Goal: Check status: Check status

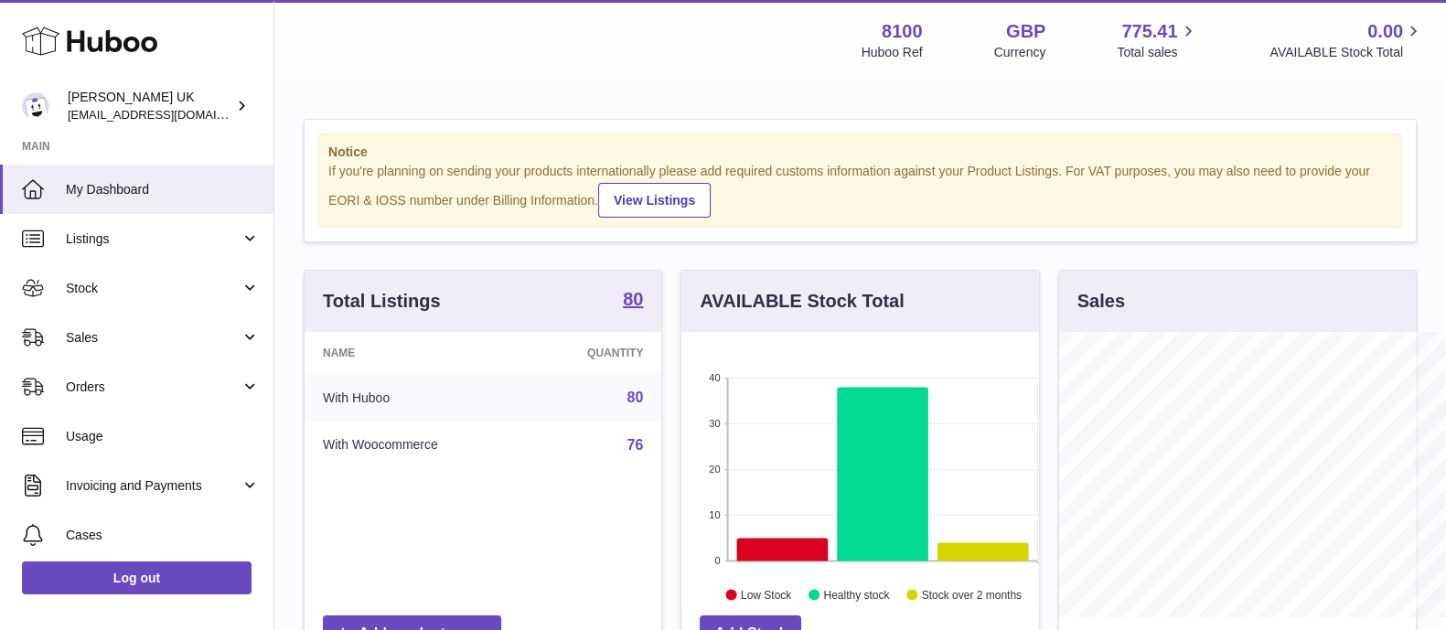
scroll to position [285, 356]
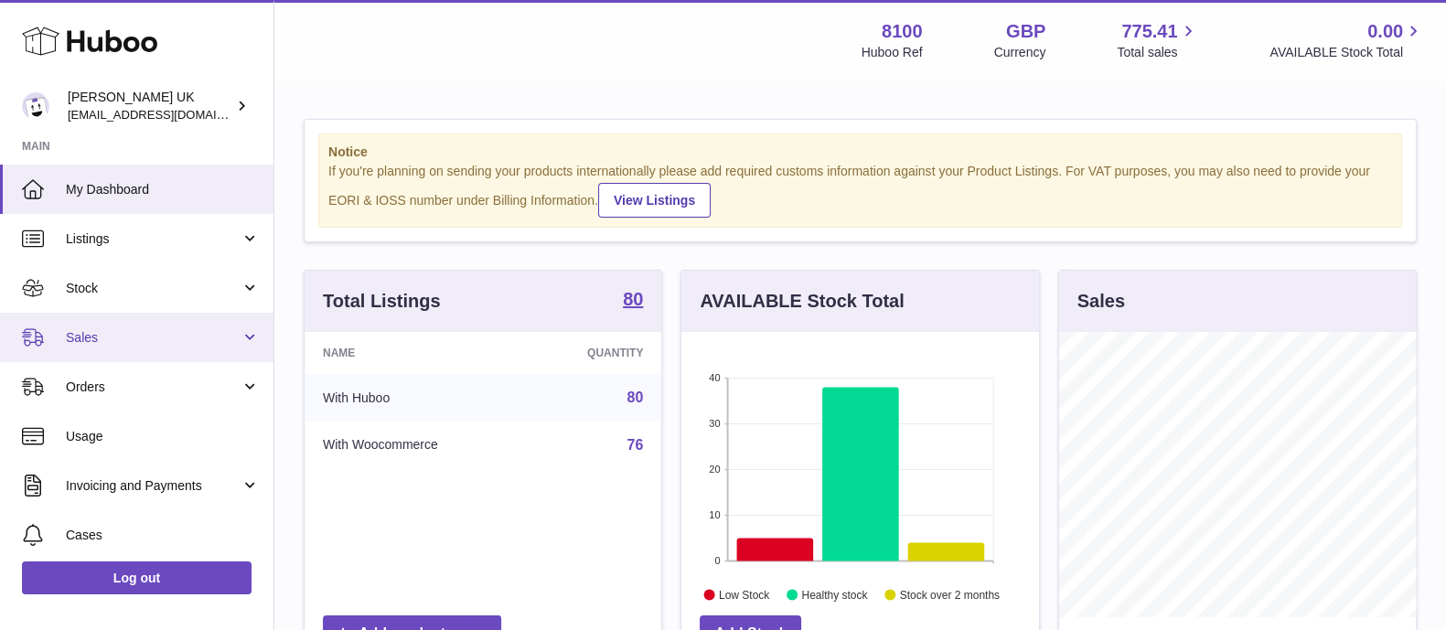
drag, startPoint x: 101, startPoint y: 340, endPoint x: 103, endPoint y: 364, distance: 23.9
click at [101, 341] on span "Sales" at bounding box center [153, 337] width 175 height 17
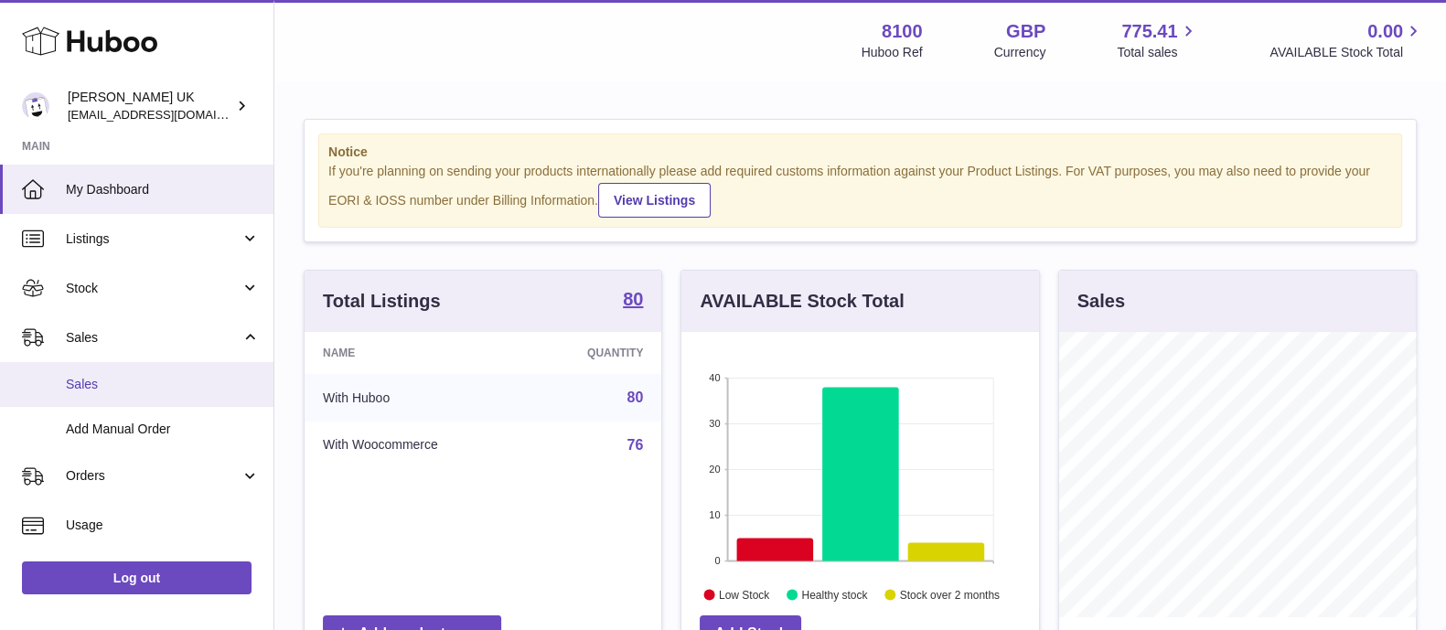
click at [99, 380] on span "Sales" at bounding box center [163, 384] width 194 height 17
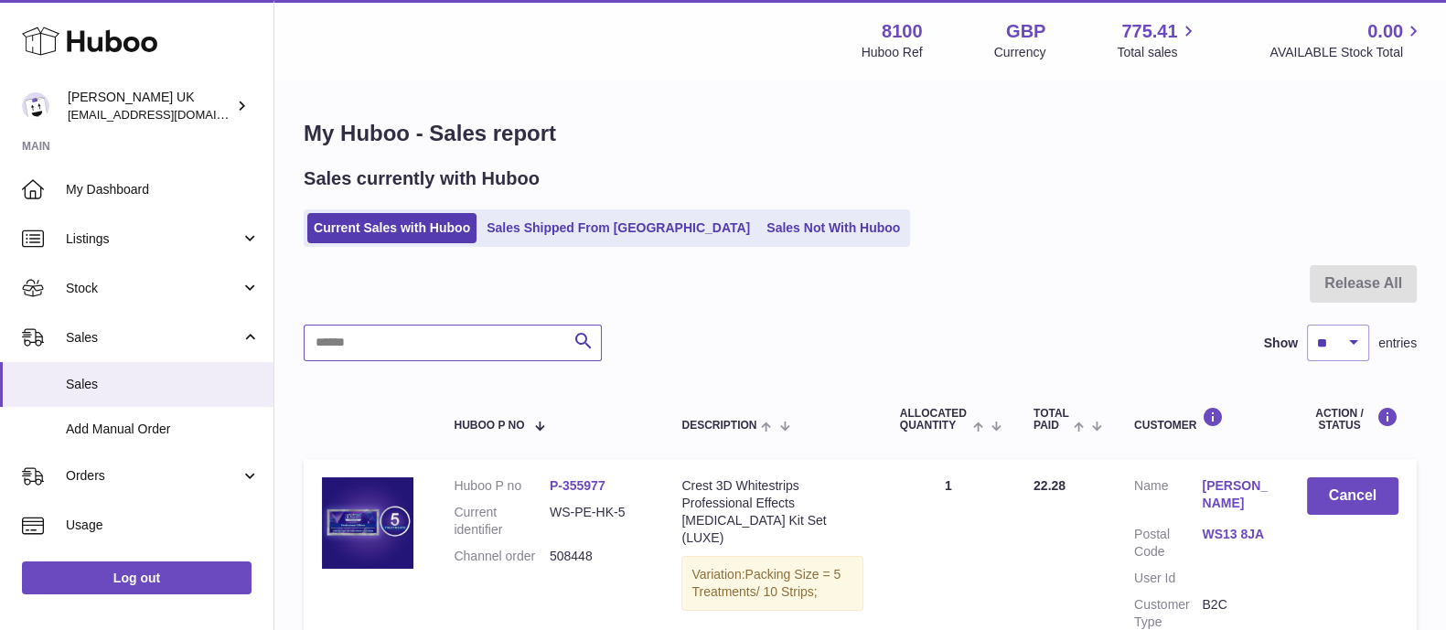
click at [472, 341] on input "text" at bounding box center [453, 343] width 298 height 37
paste input "******"
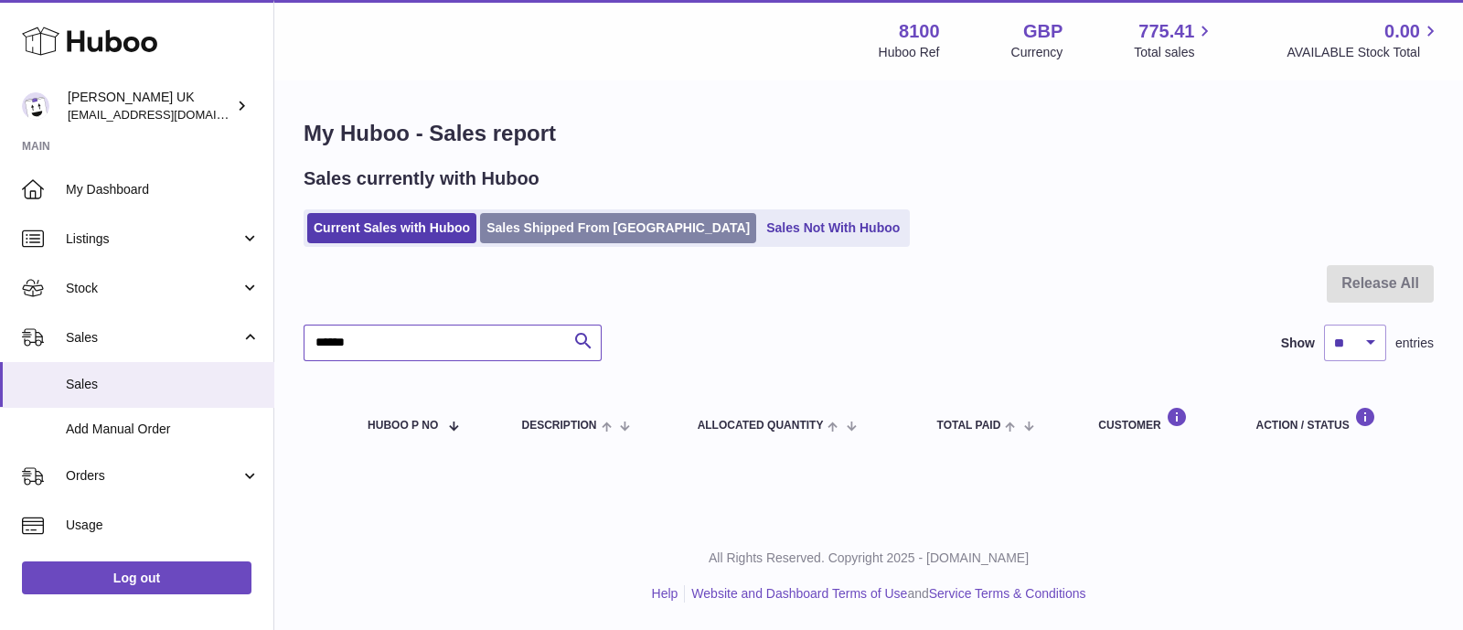
type input "******"
click at [551, 237] on link "Sales Shipped From [GEOGRAPHIC_DATA]" at bounding box center [618, 228] width 276 height 30
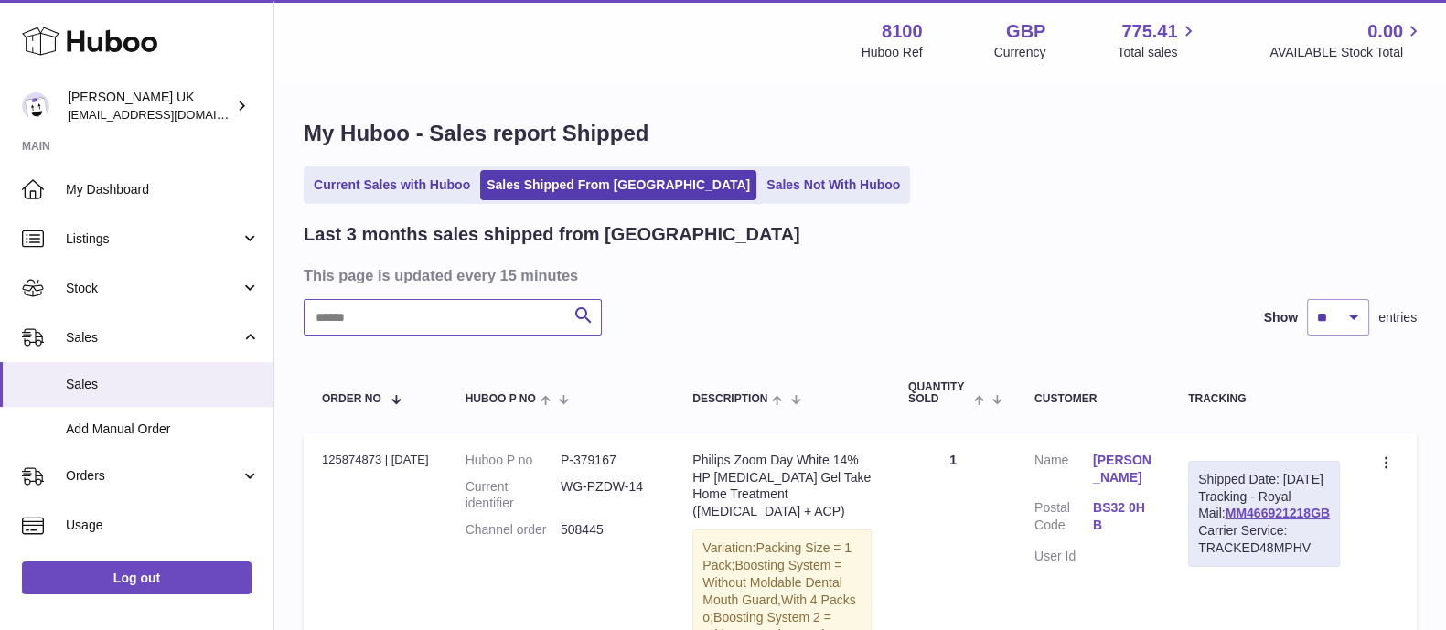
click at [401, 317] on input "text" at bounding box center [453, 317] width 298 height 37
paste input "******"
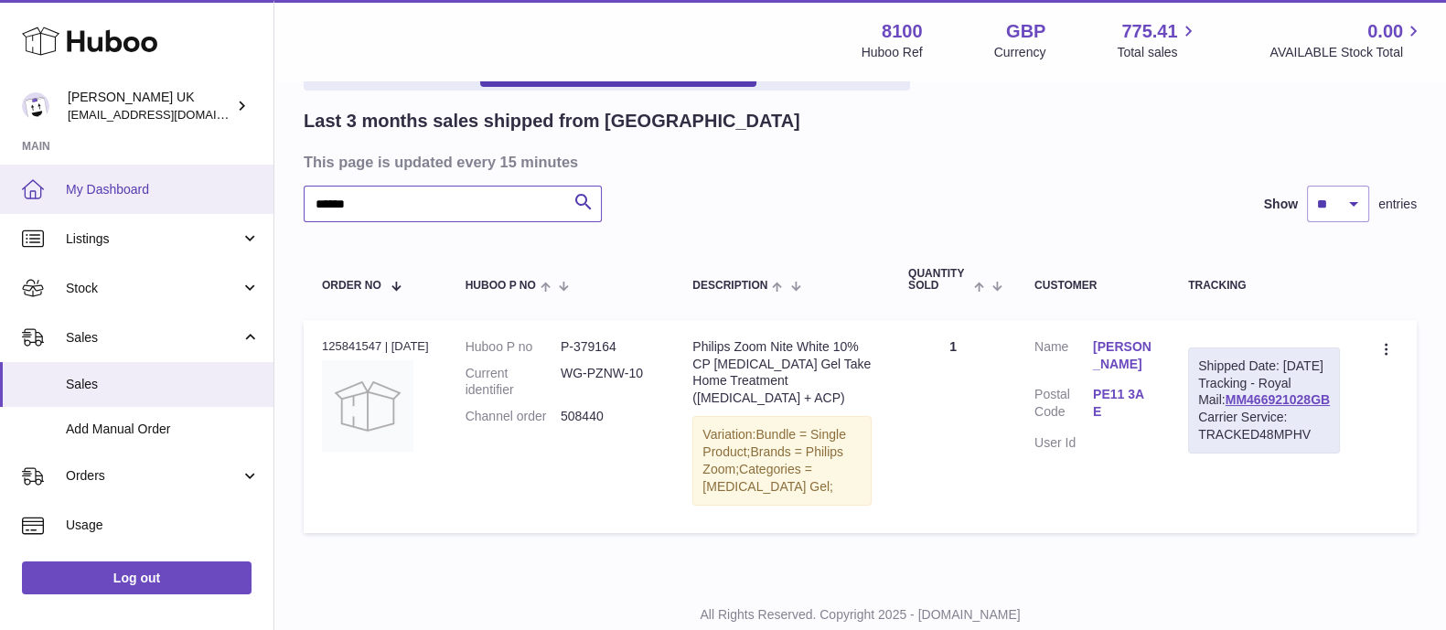
drag, startPoint x: 112, startPoint y: 206, endPoint x: 0, endPoint y: 187, distance: 113.1
click at [0, 187] on div "Huboo Samuel Kan UK emotion88hk@gmail.com Main My Dashboard Listings Not with H…" at bounding box center [723, 287] width 1446 height 800
paste input "text"
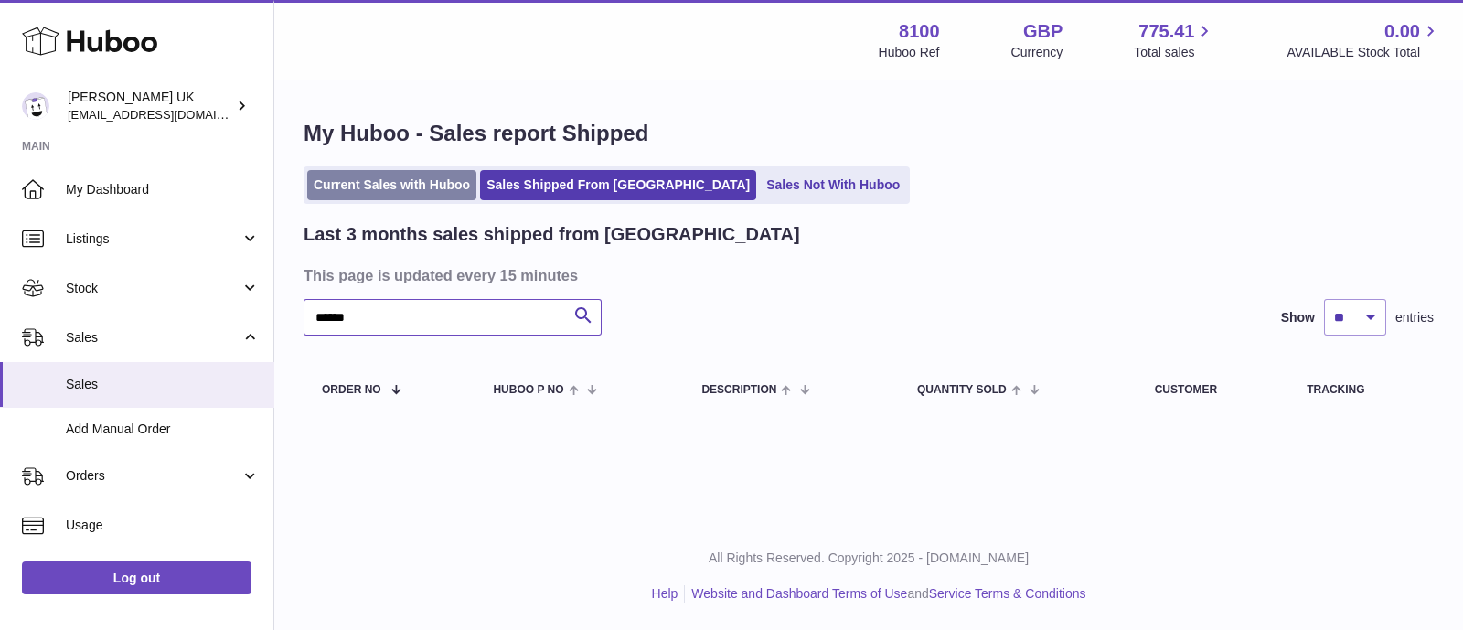
type input "******"
click at [396, 194] on link "Current Sales with Huboo" at bounding box center [391, 185] width 169 height 30
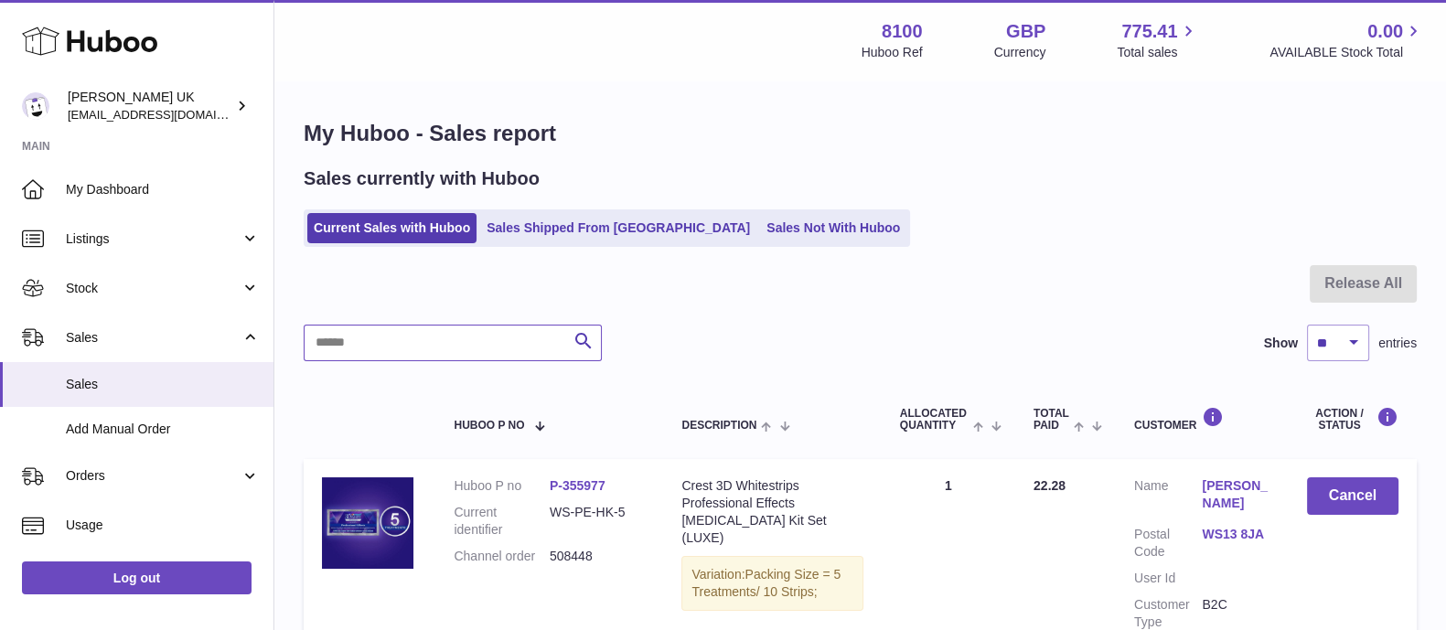
click at [460, 333] on input "text" at bounding box center [453, 343] width 298 height 37
paste input "******"
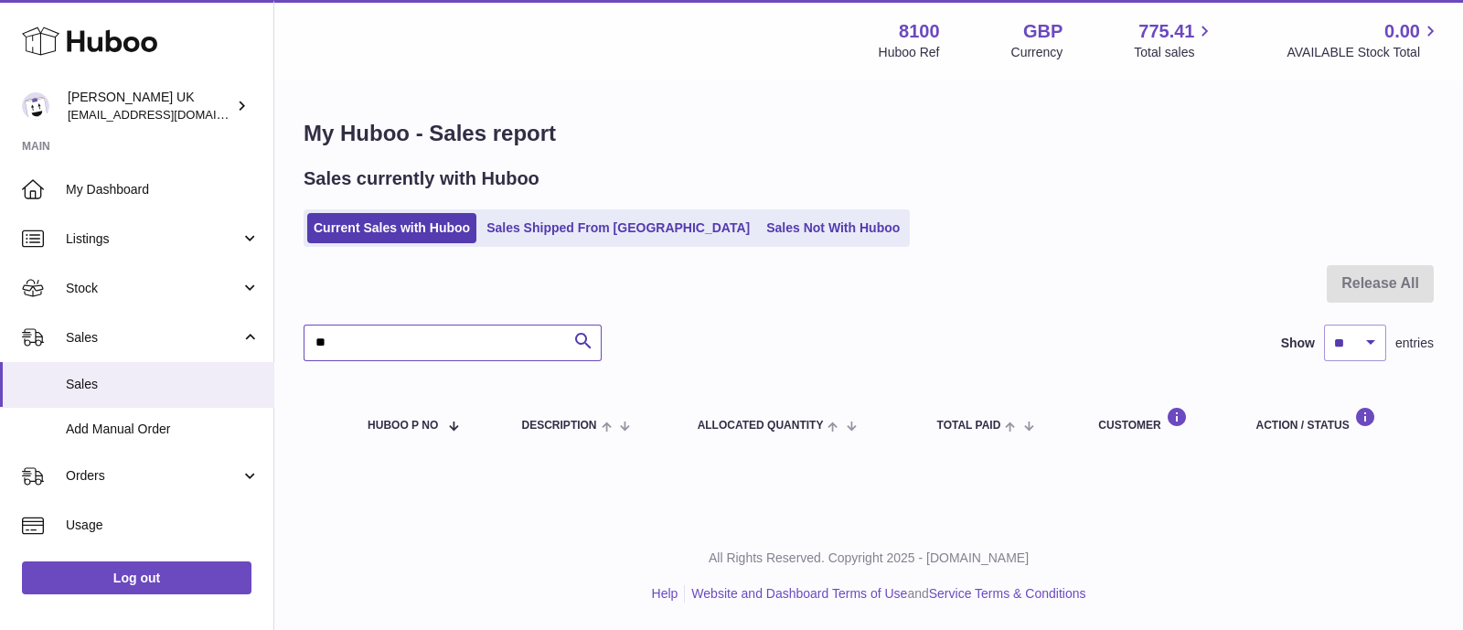
type input "*"
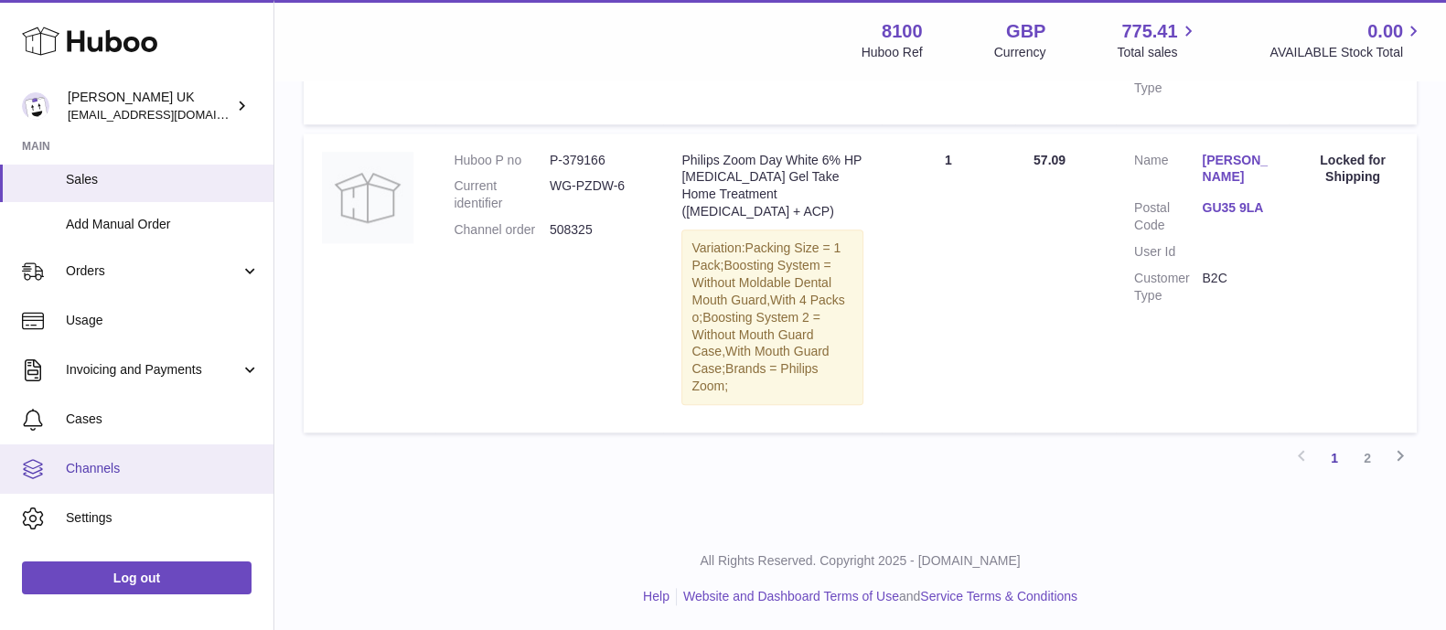
scroll to position [228, 0]
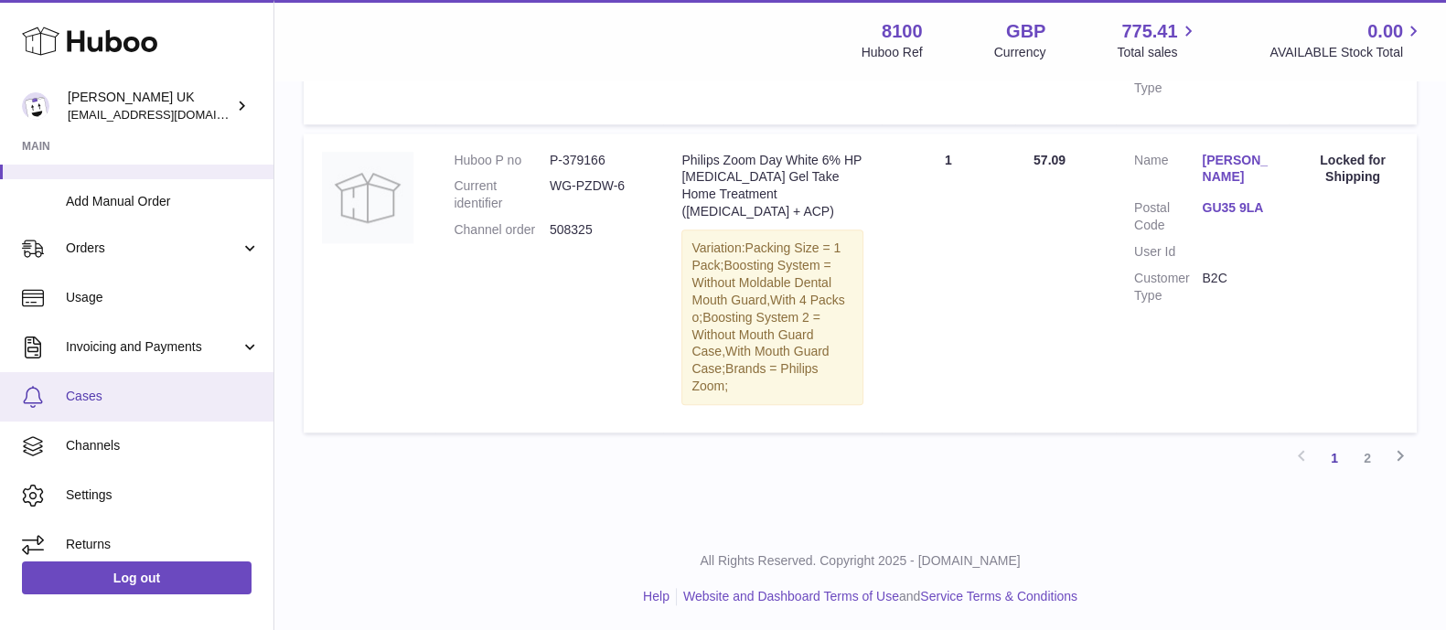
click at [95, 402] on span "Cases" at bounding box center [163, 396] width 194 height 17
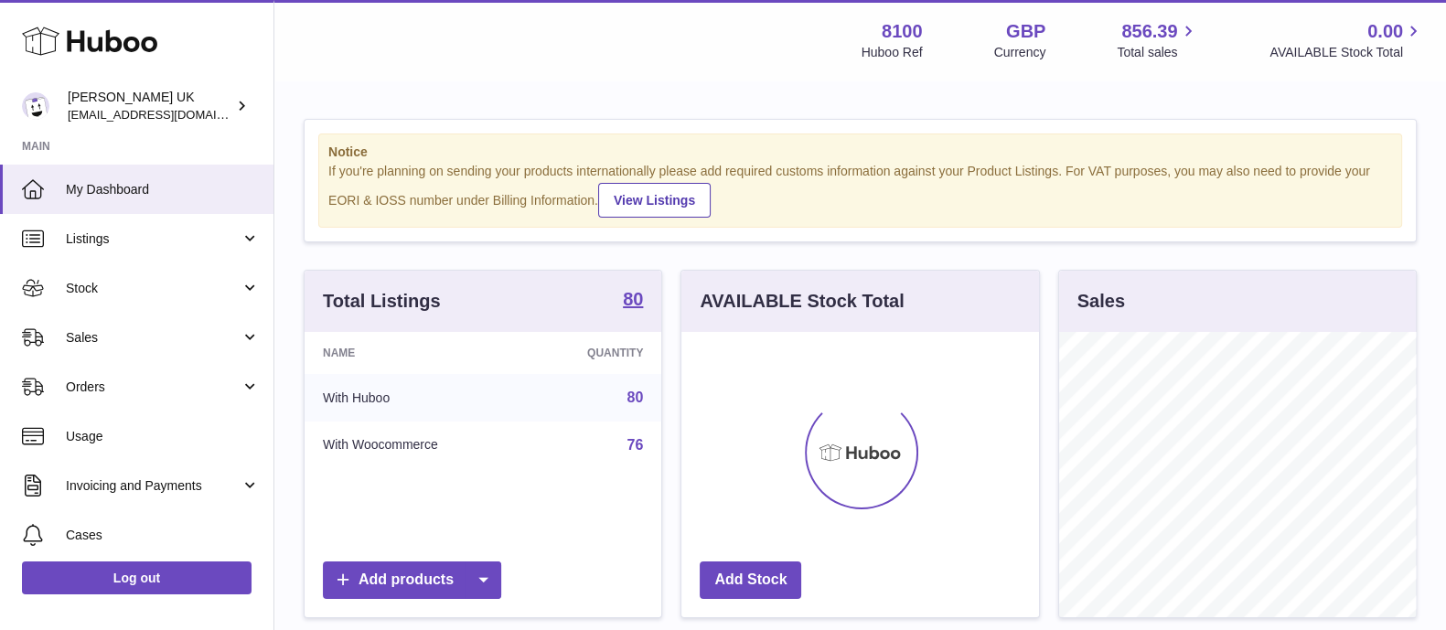
scroll to position [285, 356]
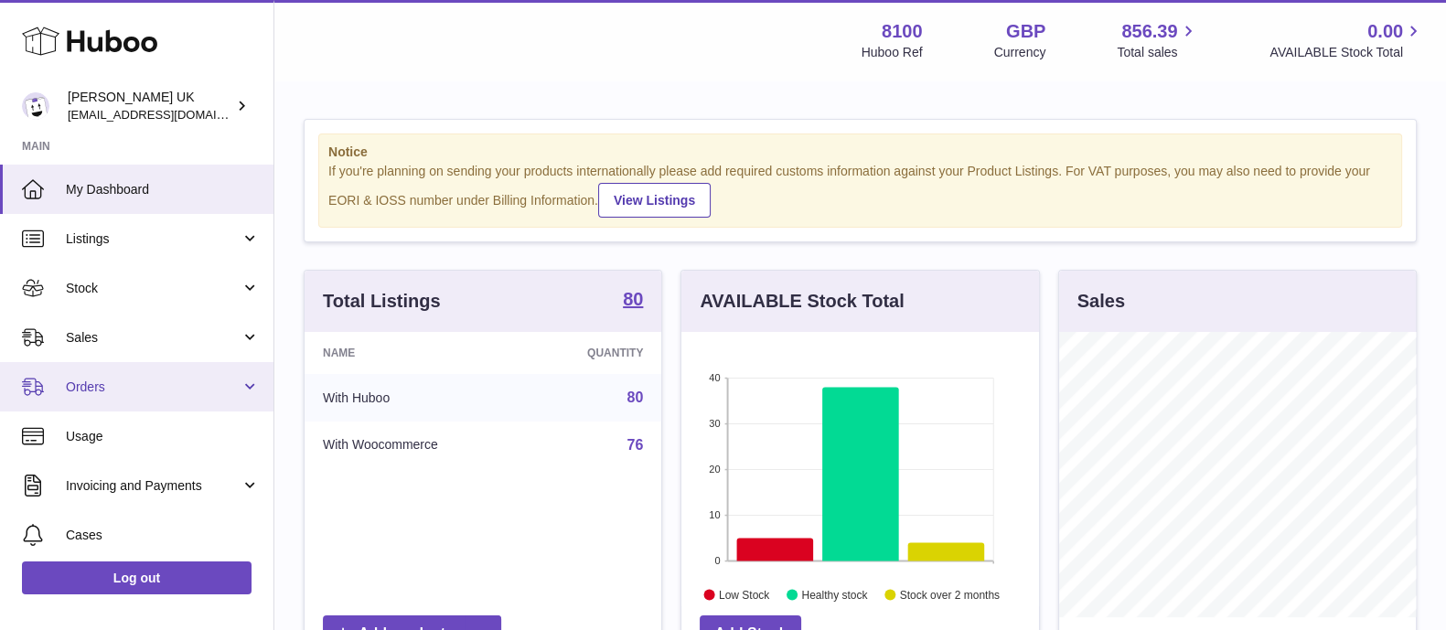
click at [128, 389] on span "Orders" at bounding box center [153, 387] width 175 height 17
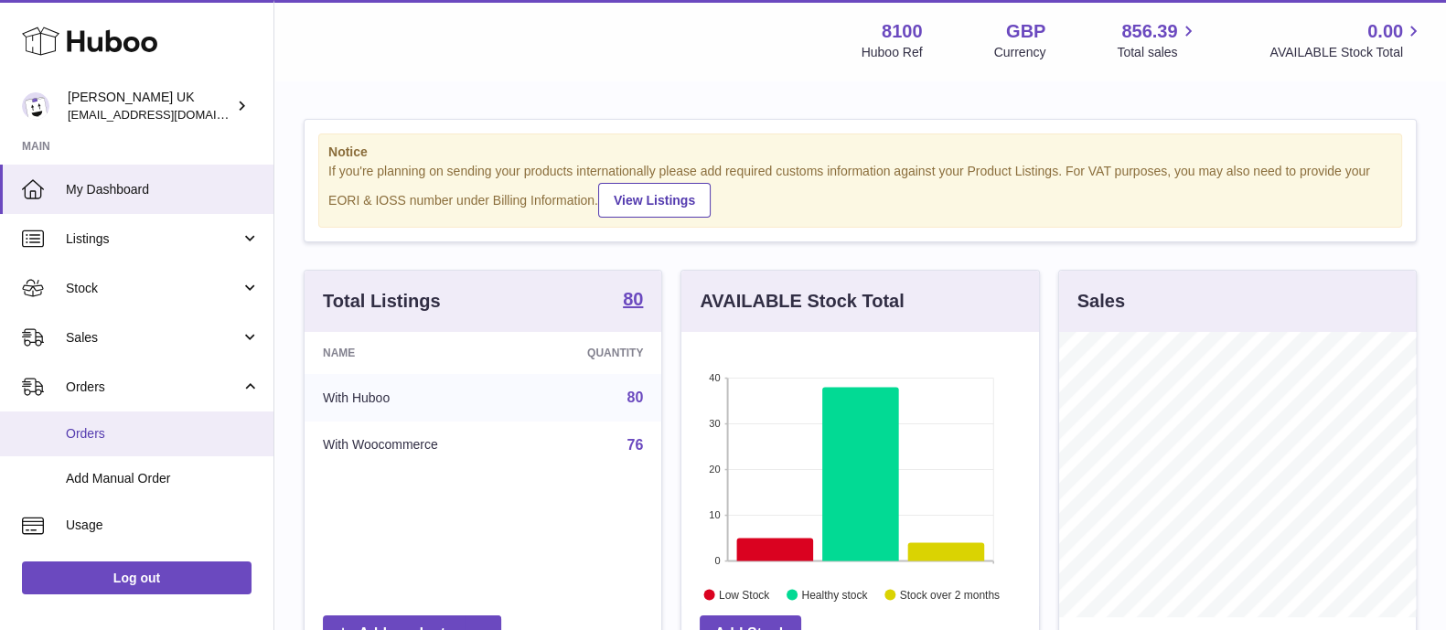
click at [148, 426] on span "Orders" at bounding box center [163, 433] width 194 height 17
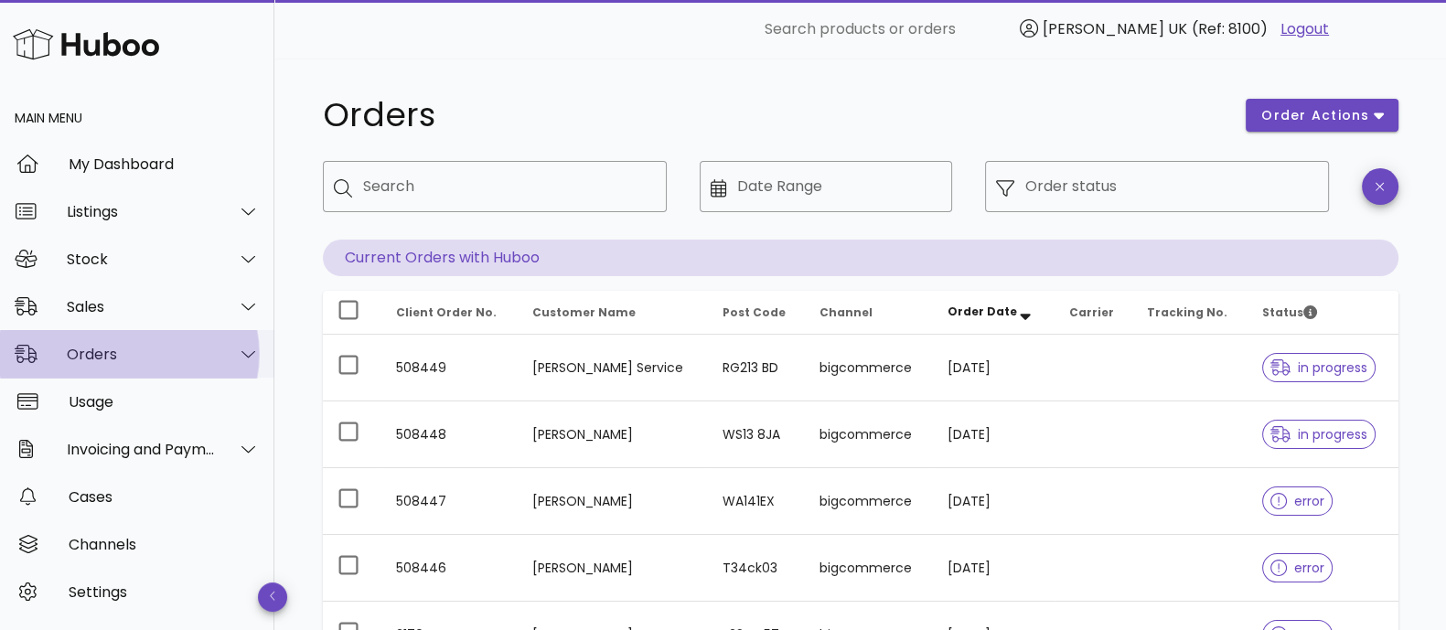
click at [84, 340] on div "Orders" at bounding box center [137, 354] width 274 height 48
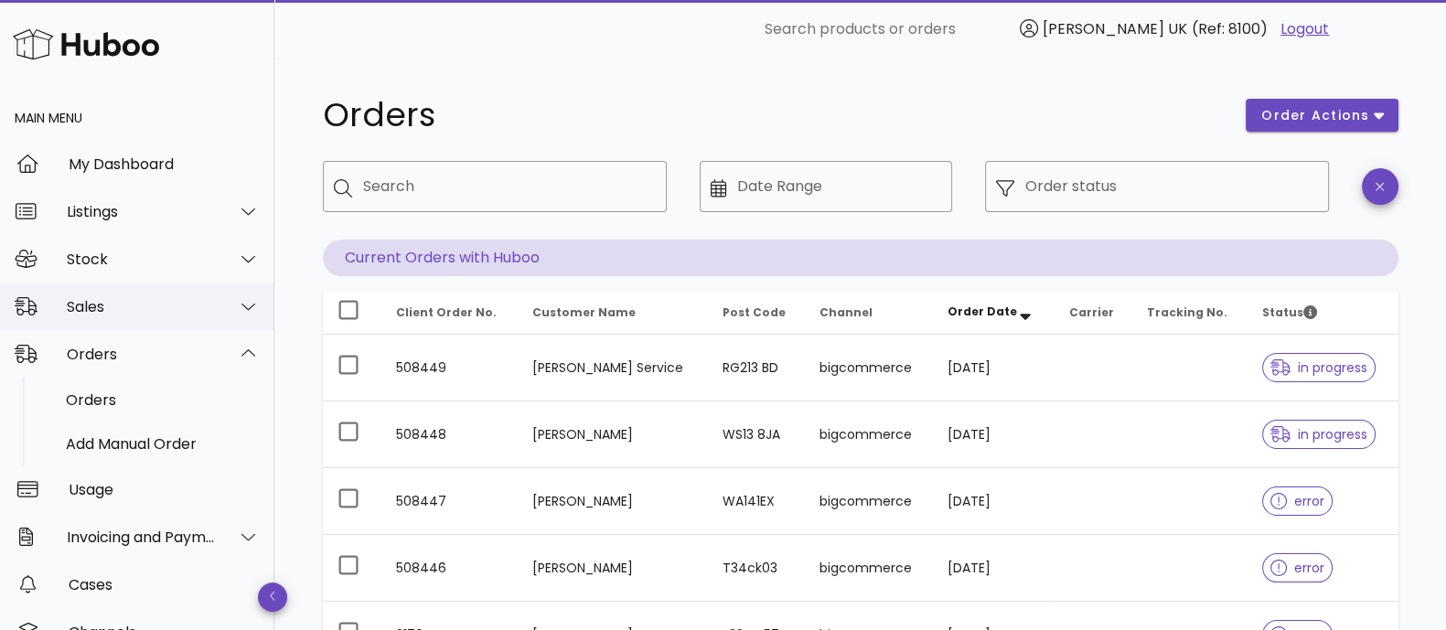
click at [119, 308] on div "Sales" at bounding box center [141, 306] width 149 height 17
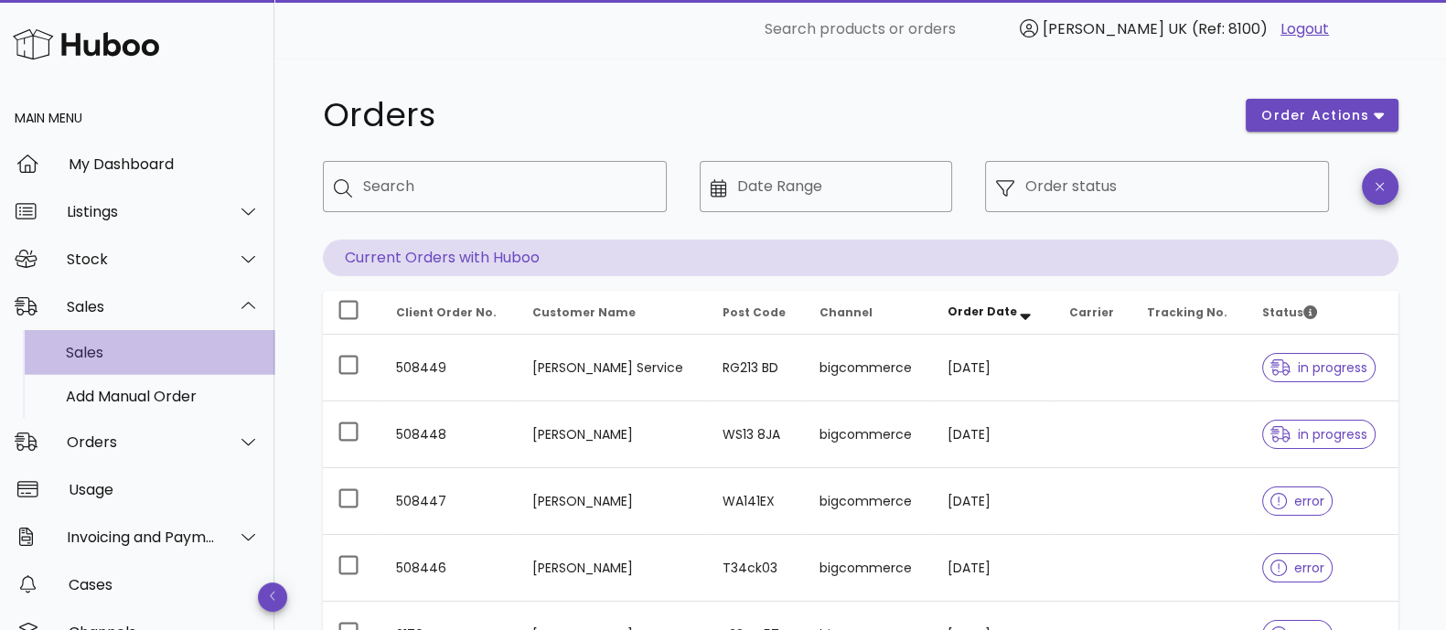
click at [124, 363] on div "Sales" at bounding box center [163, 352] width 194 height 39
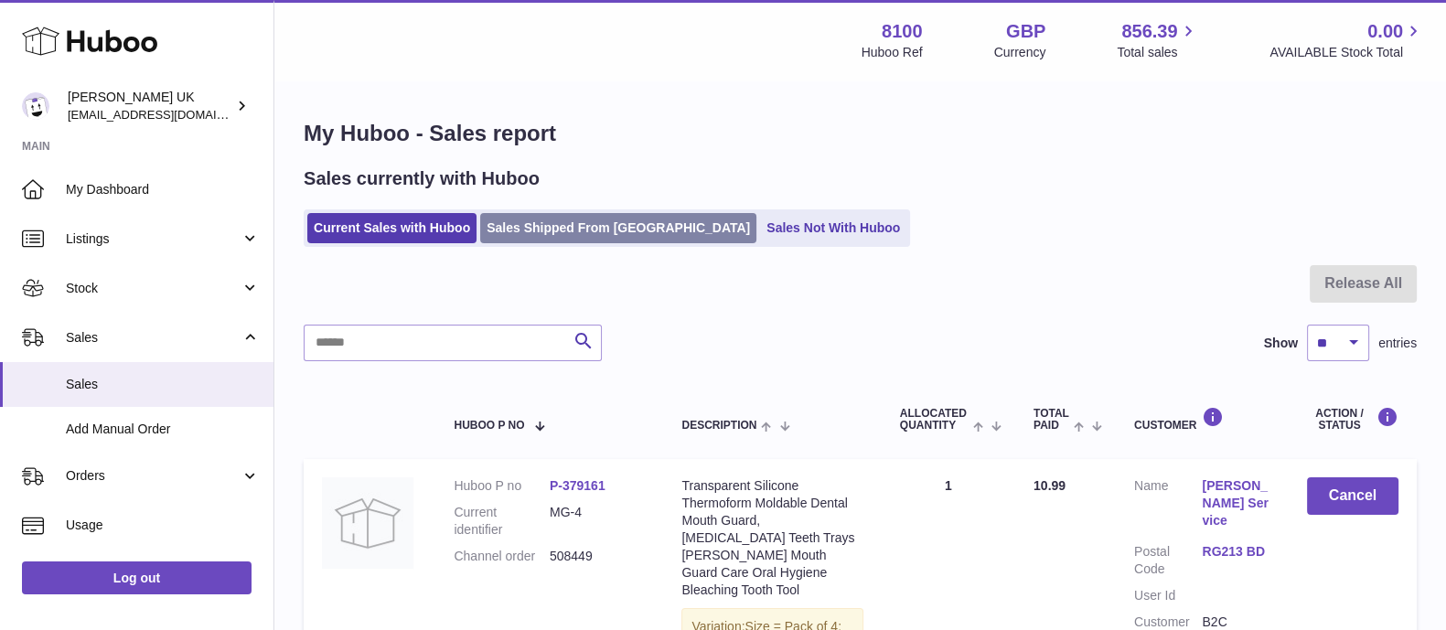
click at [535, 235] on link "Sales Shipped From [GEOGRAPHIC_DATA]" at bounding box center [618, 228] width 276 height 30
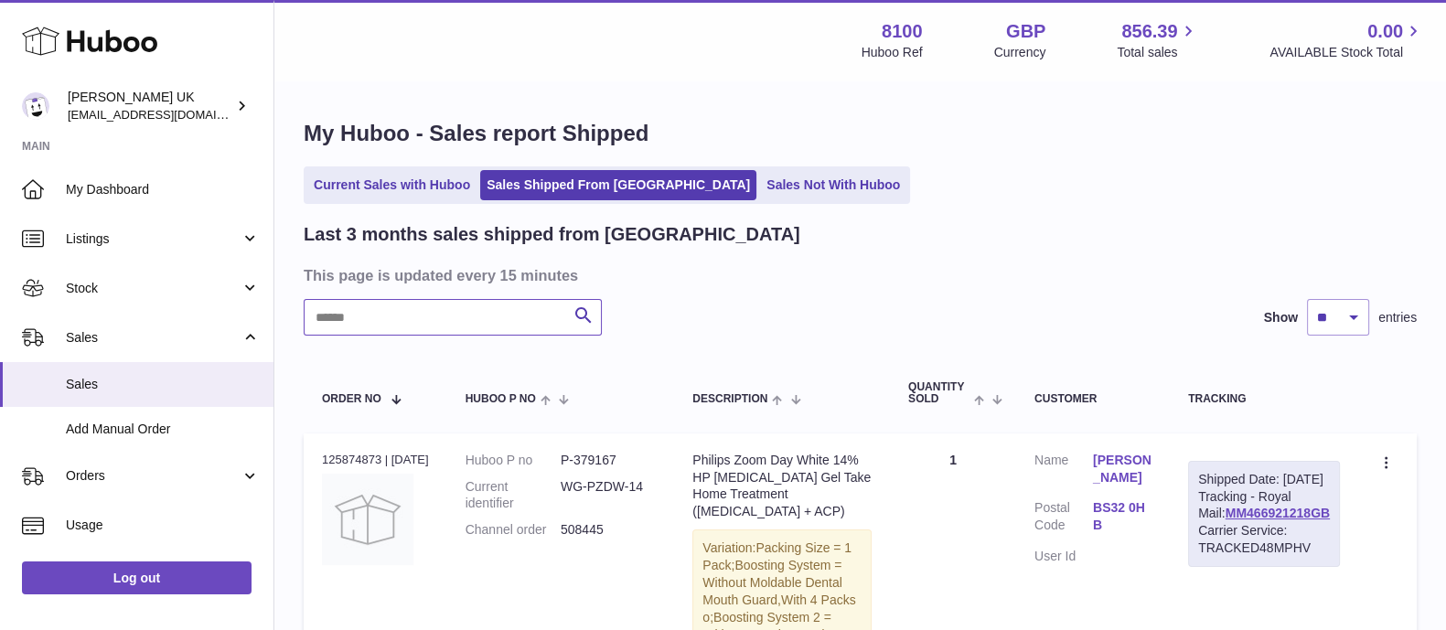
click at [452, 307] on input "text" at bounding box center [453, 317] width 298 height 37
paste input "******"
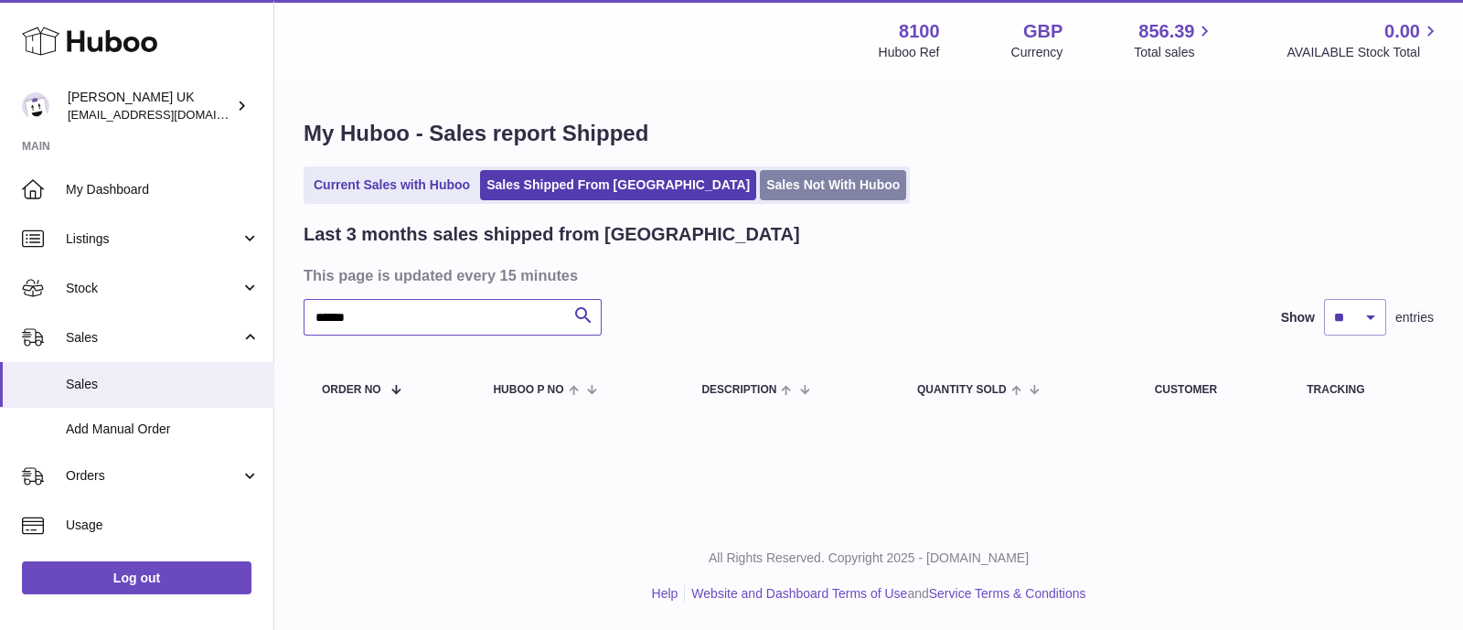
type input "******"
click at [760, 196] on link "Sales Not With Huboo" at bounding box center [833, 185] width 146 height 30
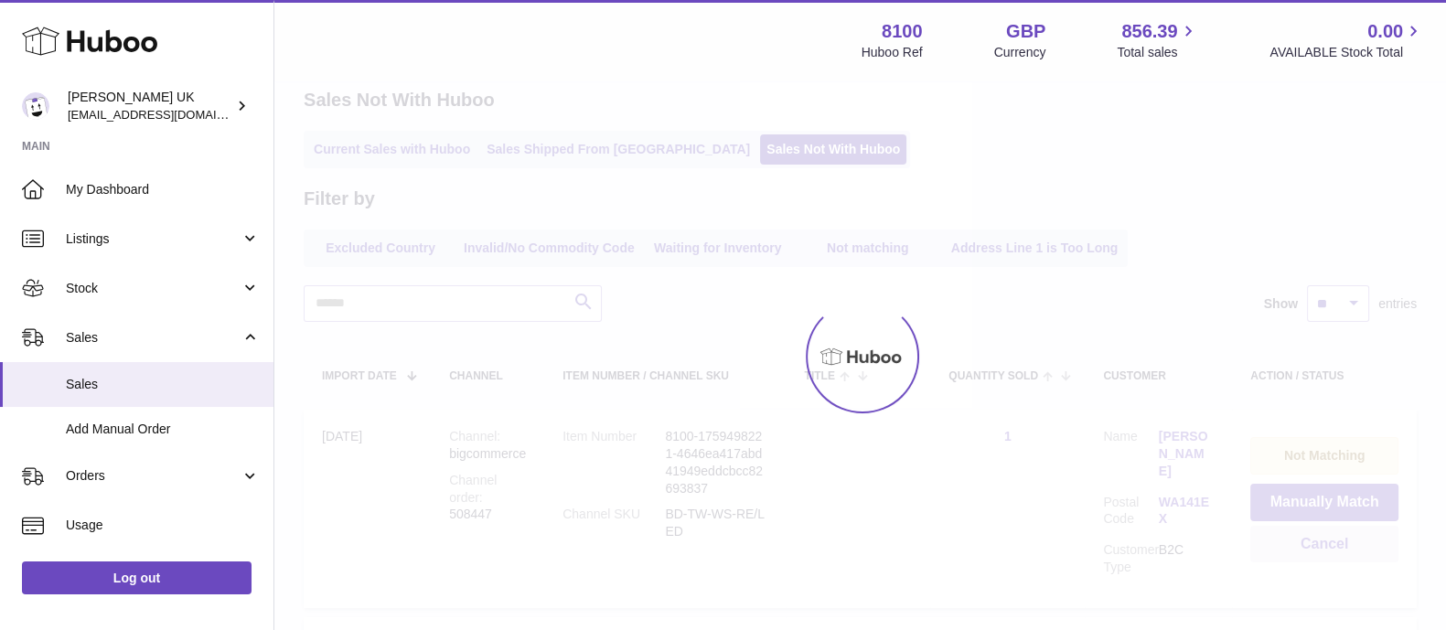
scroll to position [113, 0]
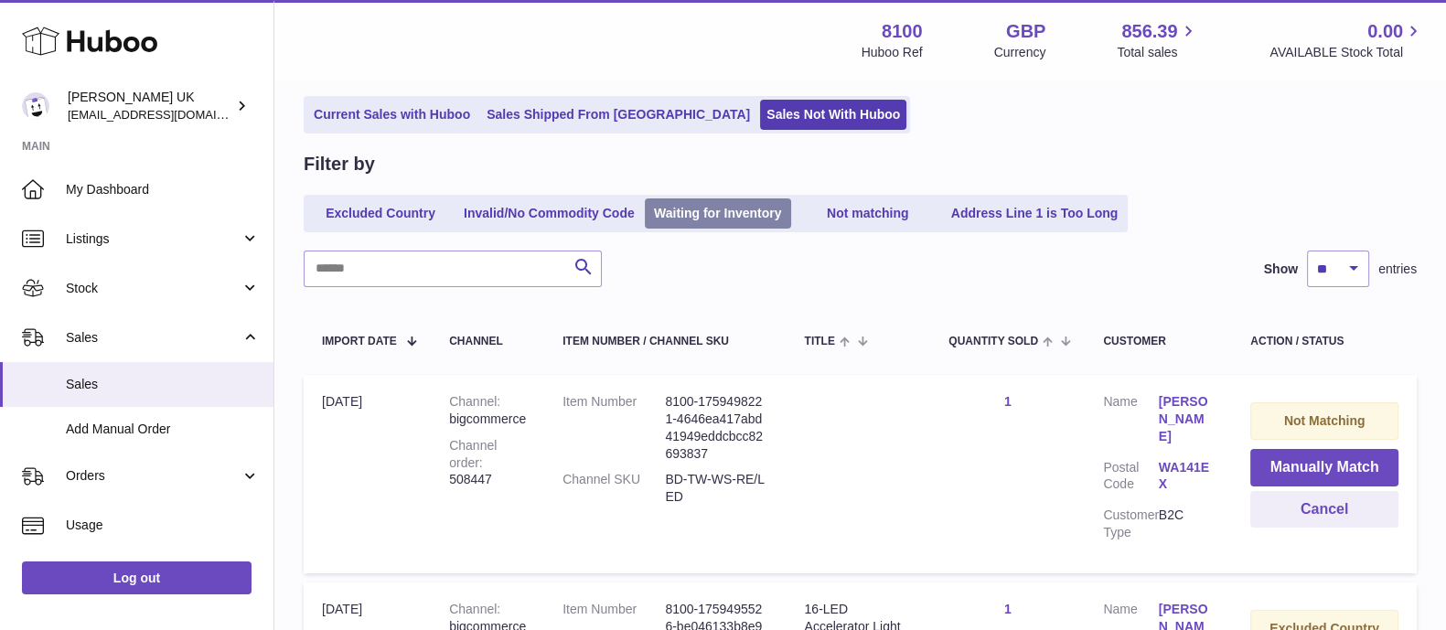
click at [693, 218] on link "Waiting for Inventory" at bounding box center [718, 213] width 146 height 30
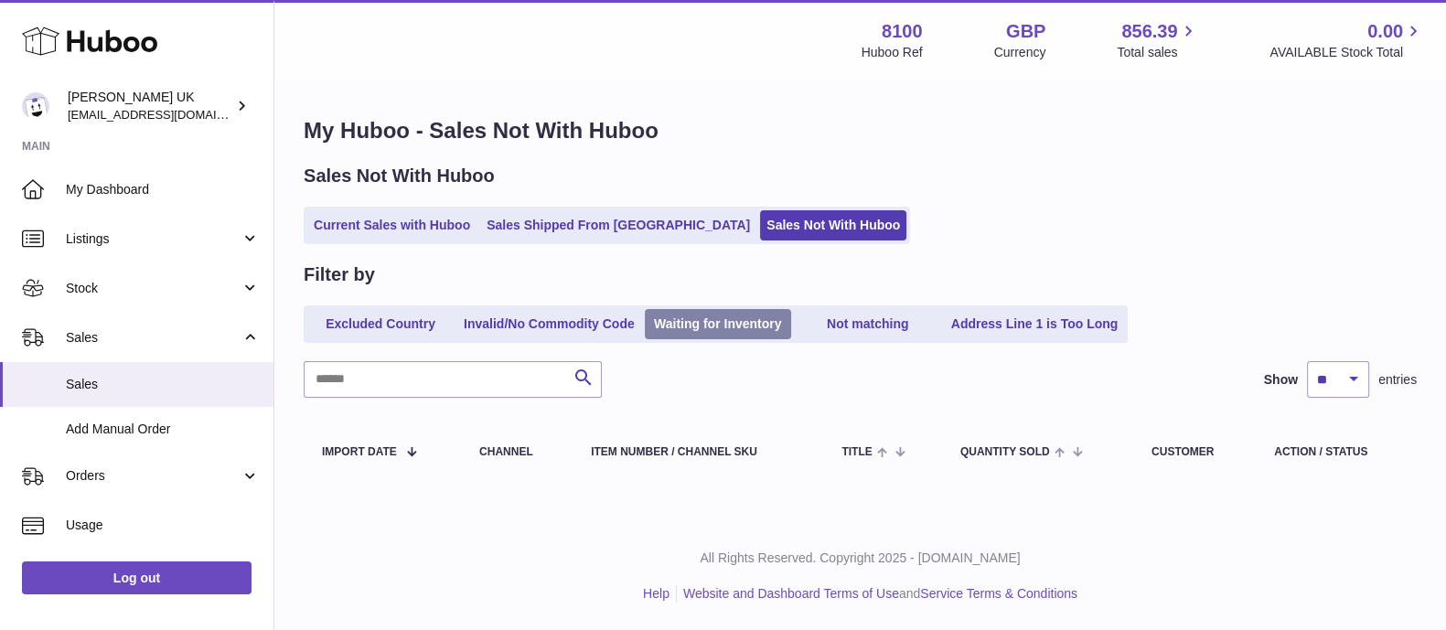
scroll to position [2, 0]
click at [380, 241] on ul "Current Sales with Huboo Sales Shipped From [GEOGRAPHIC_DATA] Sales Not With Hu…" at bounding box center [607, 226] width 606 height 37
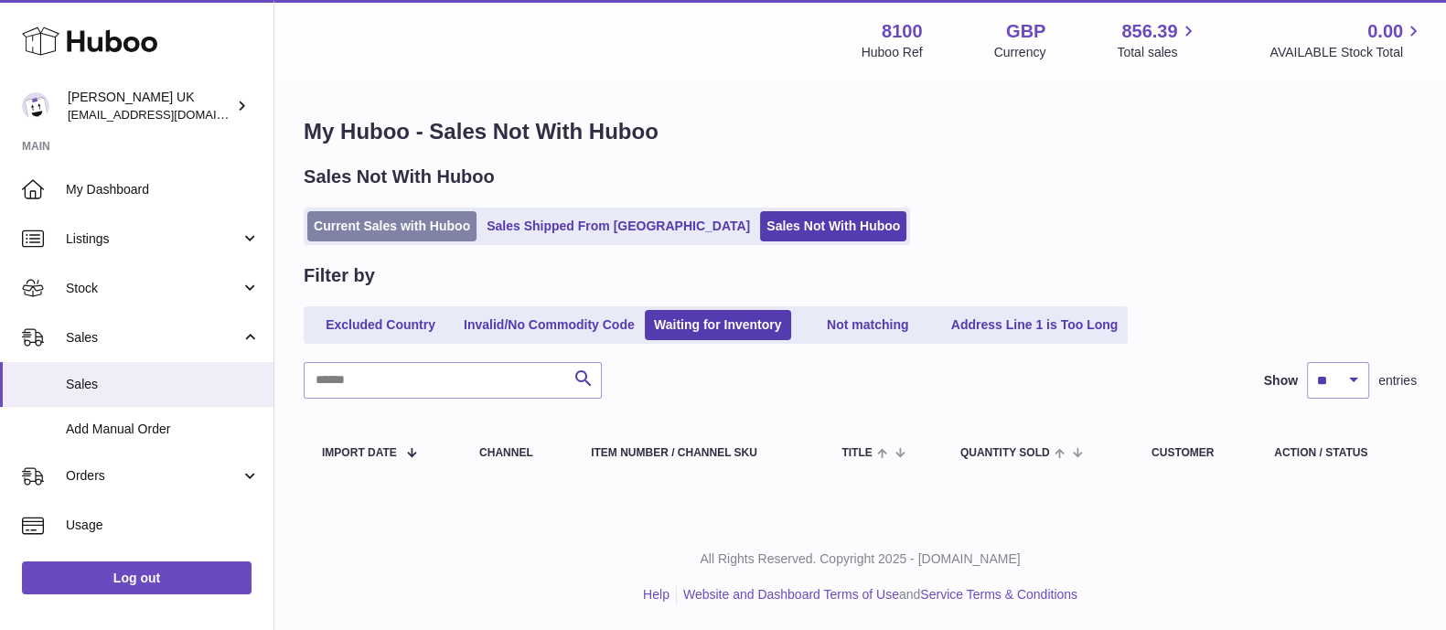
click at [380, 230] on link "Current Sales with Huboo" at bounding box center [391, 226] width 169 height 30
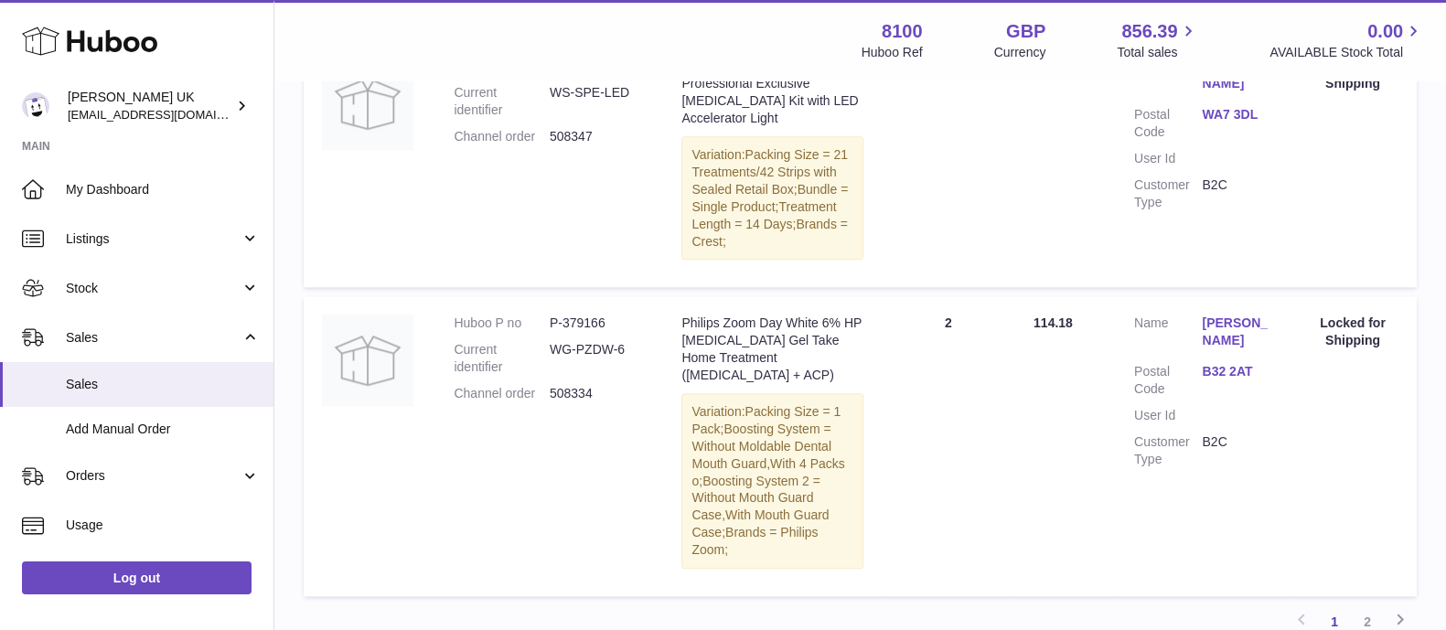
scroll to position [2511, 0]
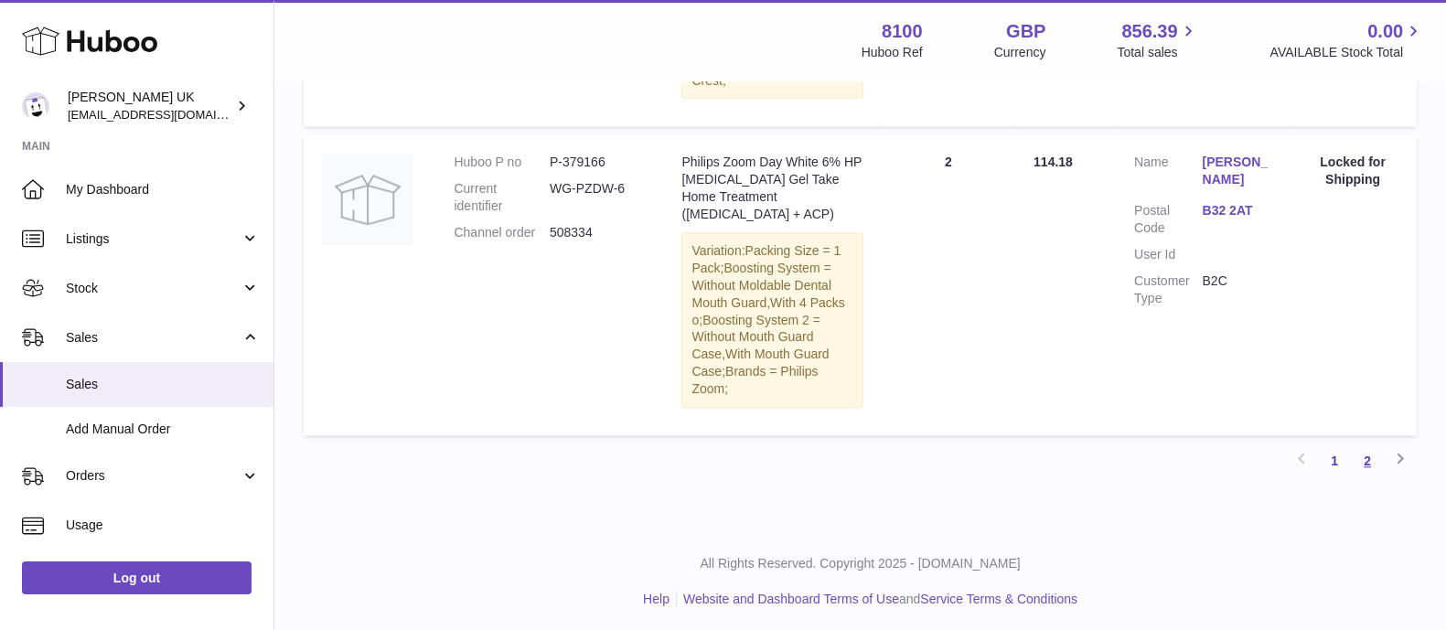
click at [1368, 456] on link "2" at bounding box center [1367, 460] width 33 height 33
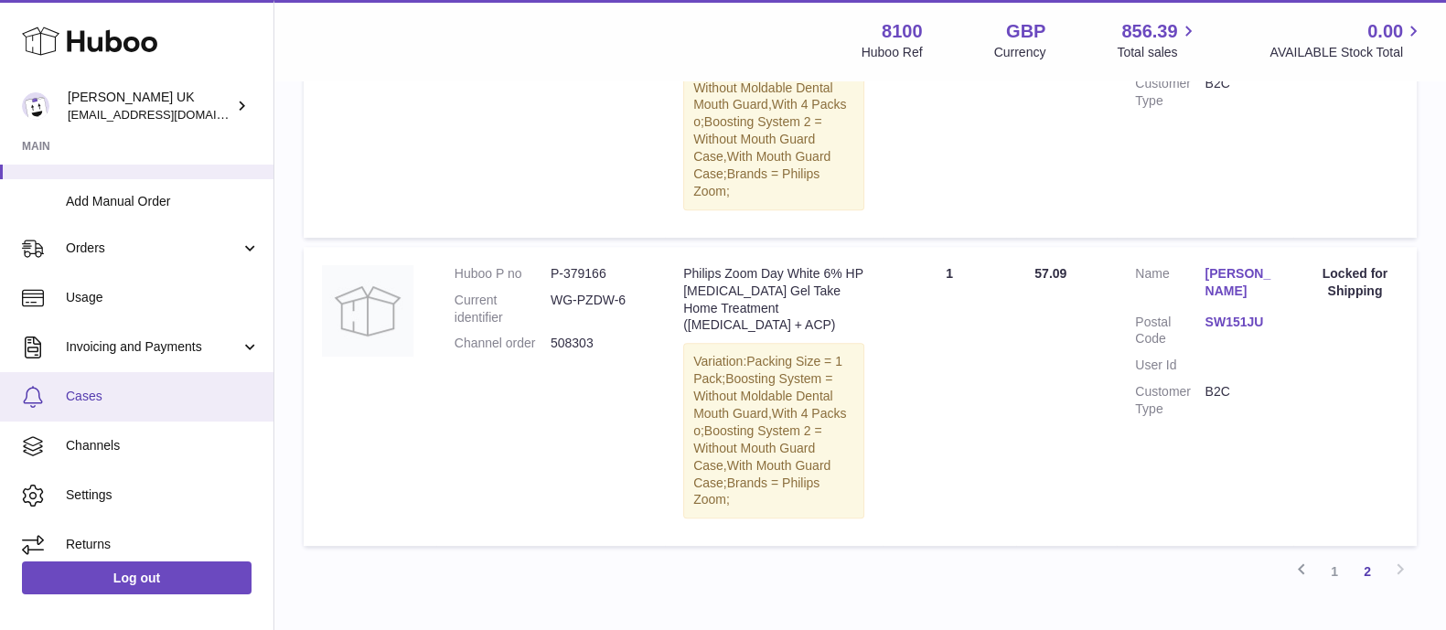
scroll to position [240, 0]
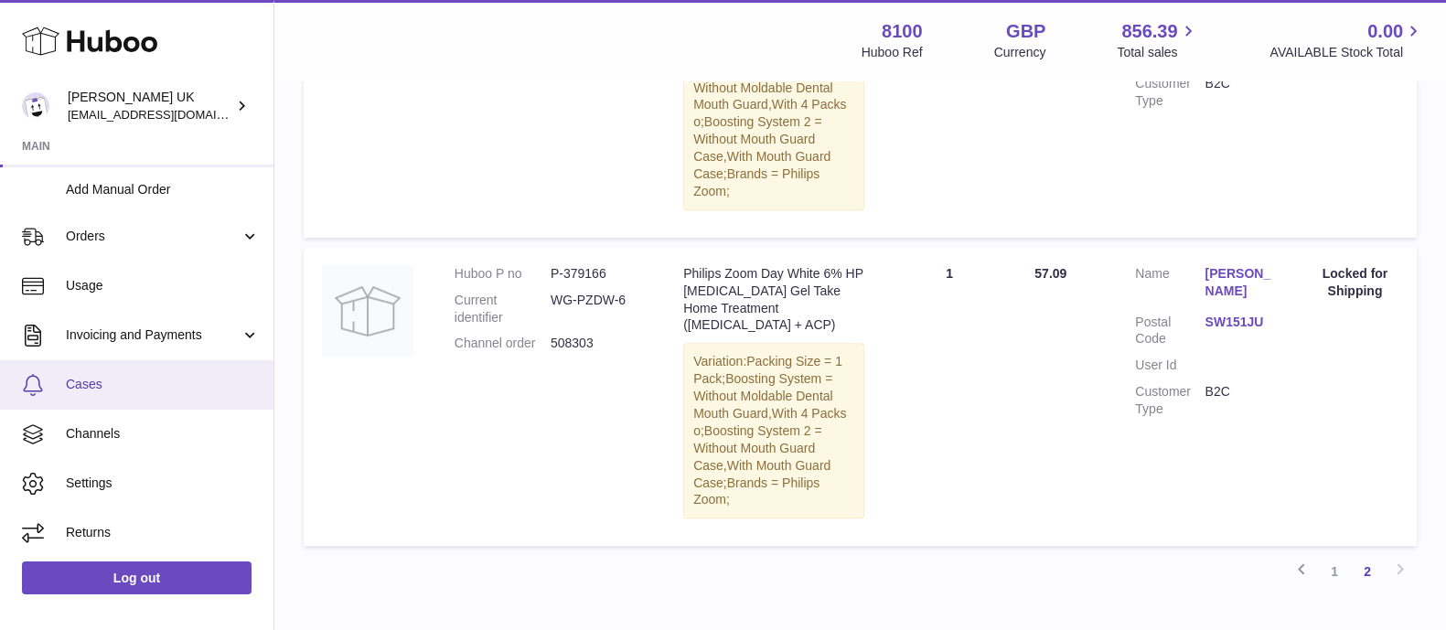
click at [127, 378] on span "Cases" at bounding box center [163, 384] width 194 height 17
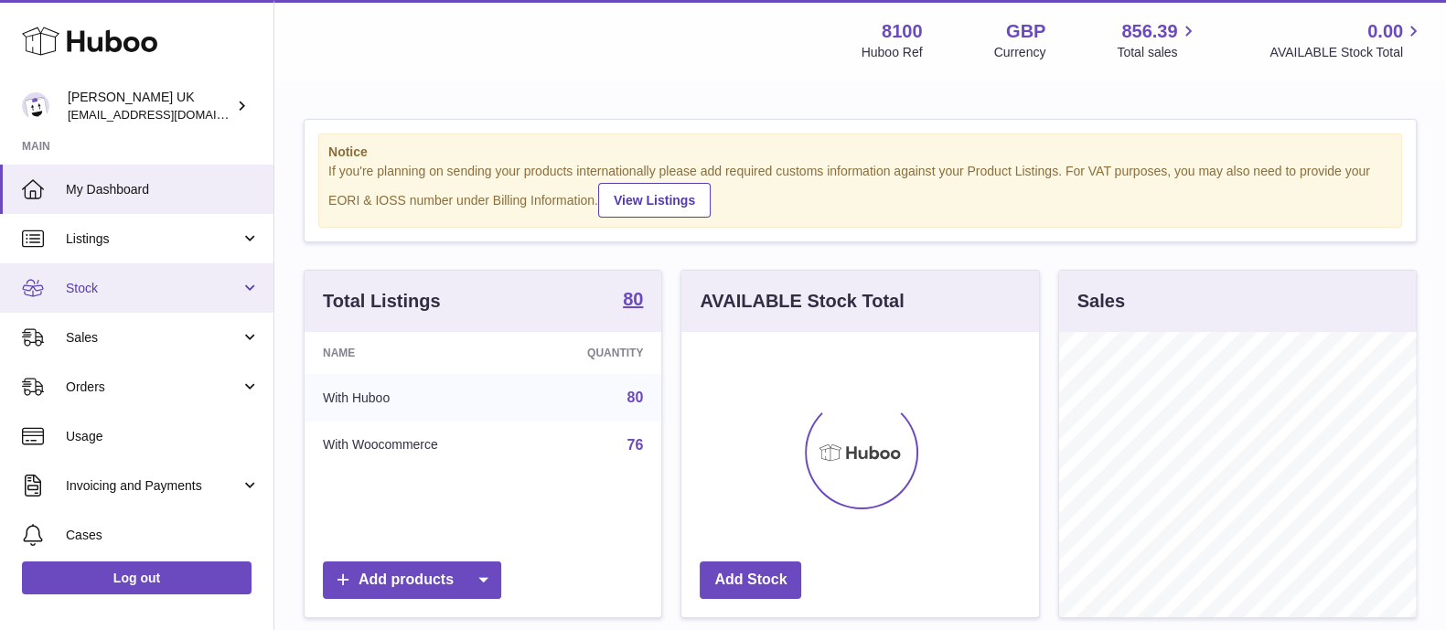
scroll to position [285, 356]
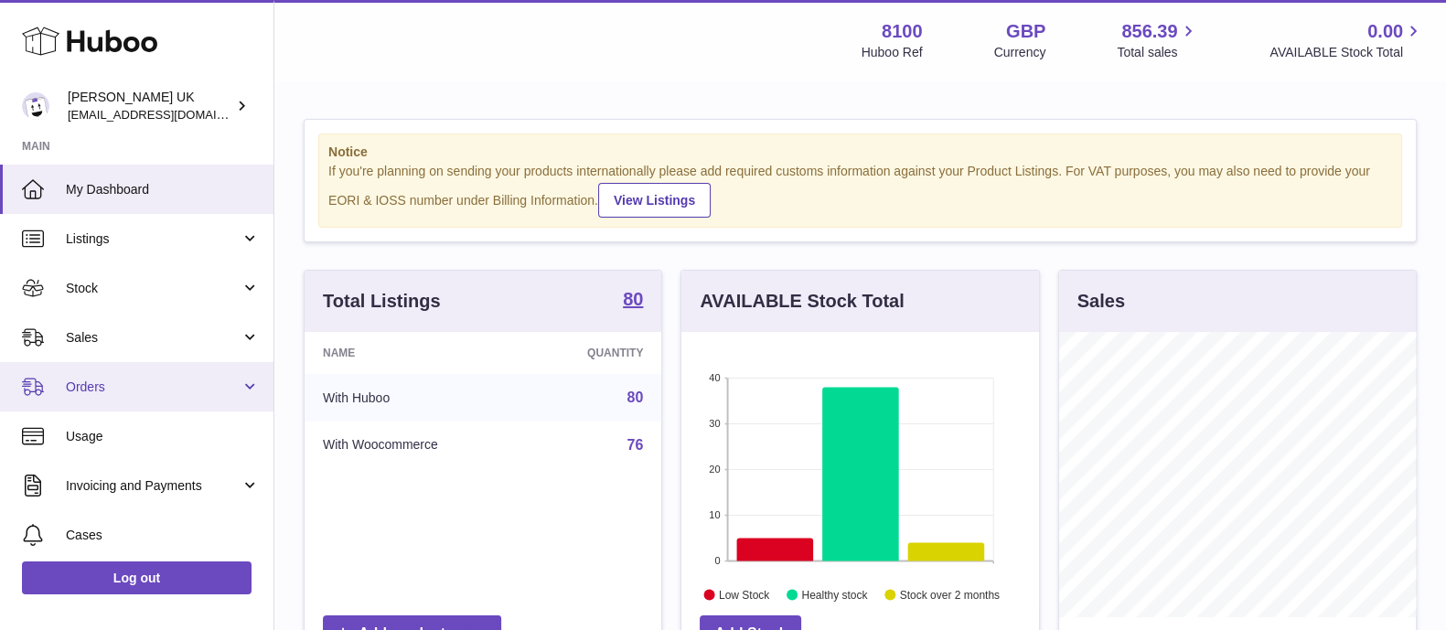
click at [115, 386] on span "Orders" at bounding box center [153, 387] width 175 height 17
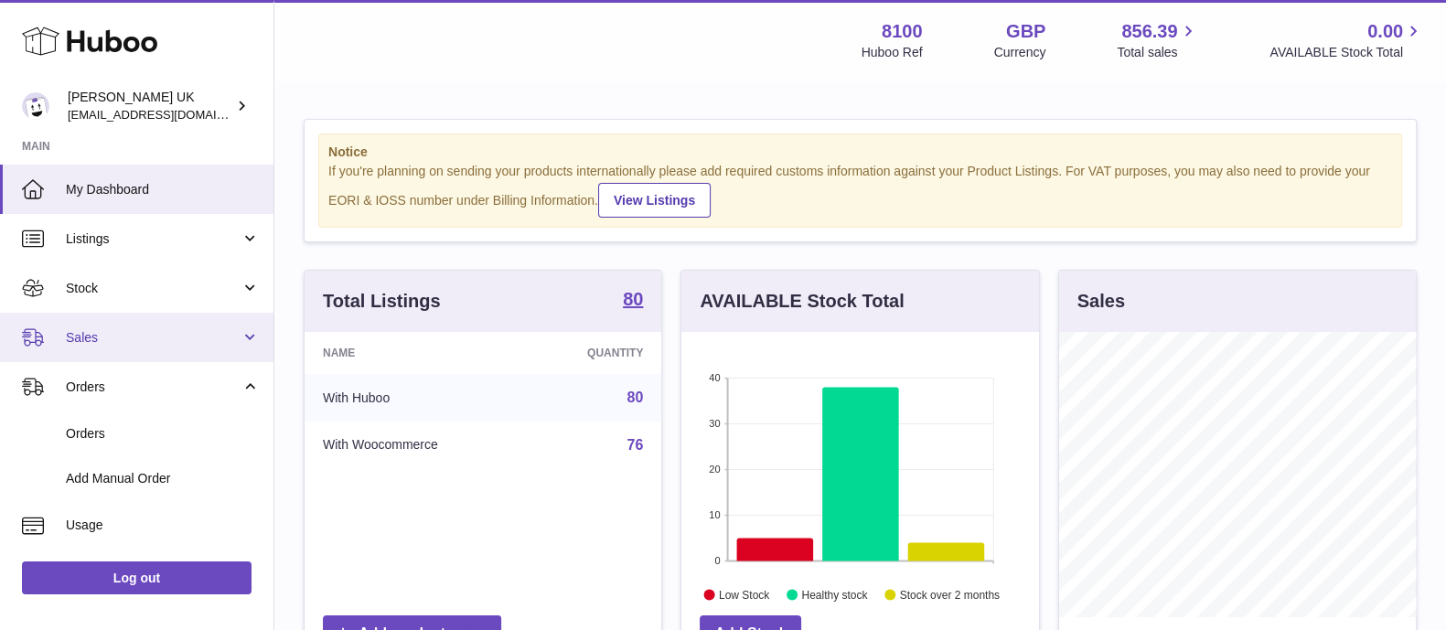
click at [122, 337] on span "Sales" at bounding box center [153, 337] width 175 height 17
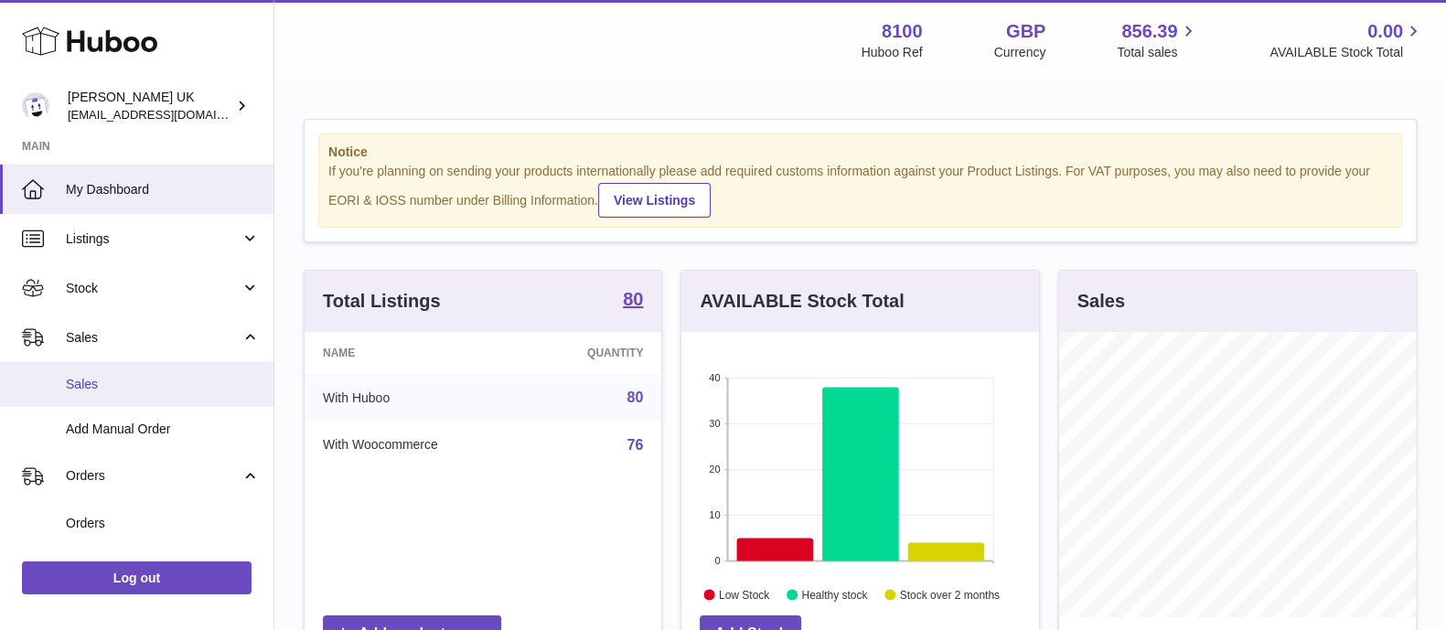
click at [134, 380] on span "Sales" at bounding box center [163, 384] width 194 height 17
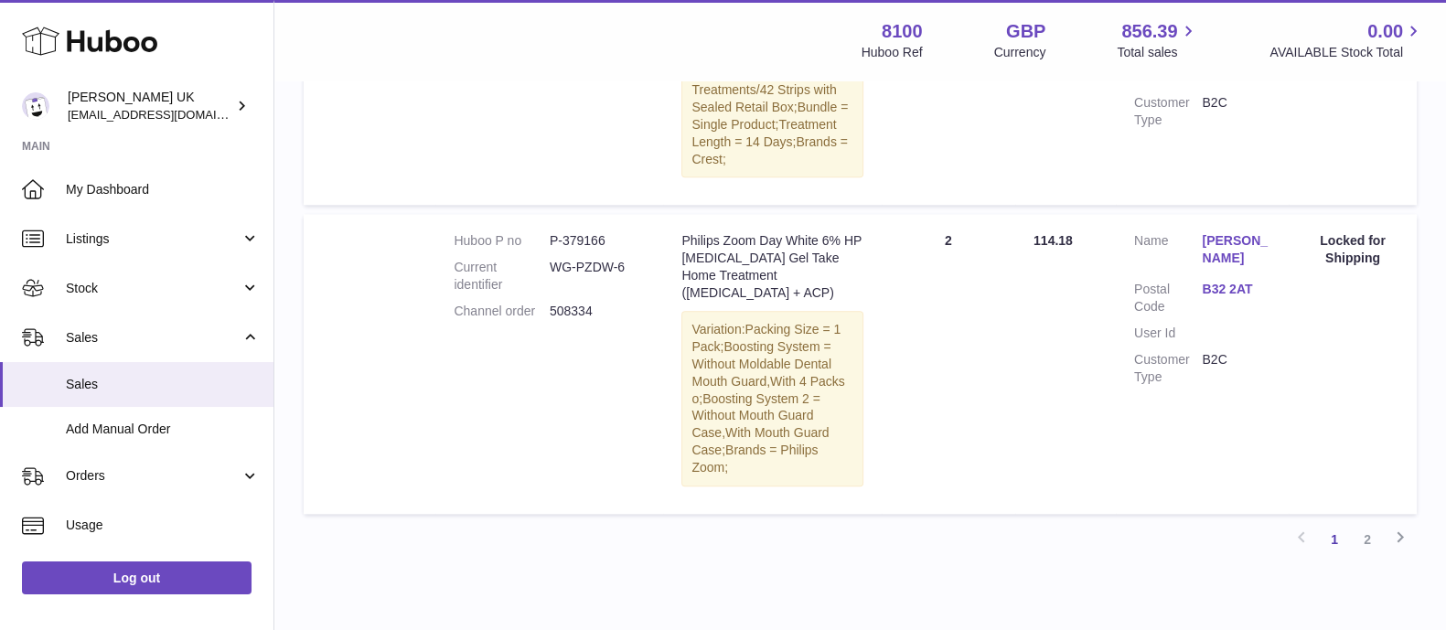
scroll to position [2511, 0]
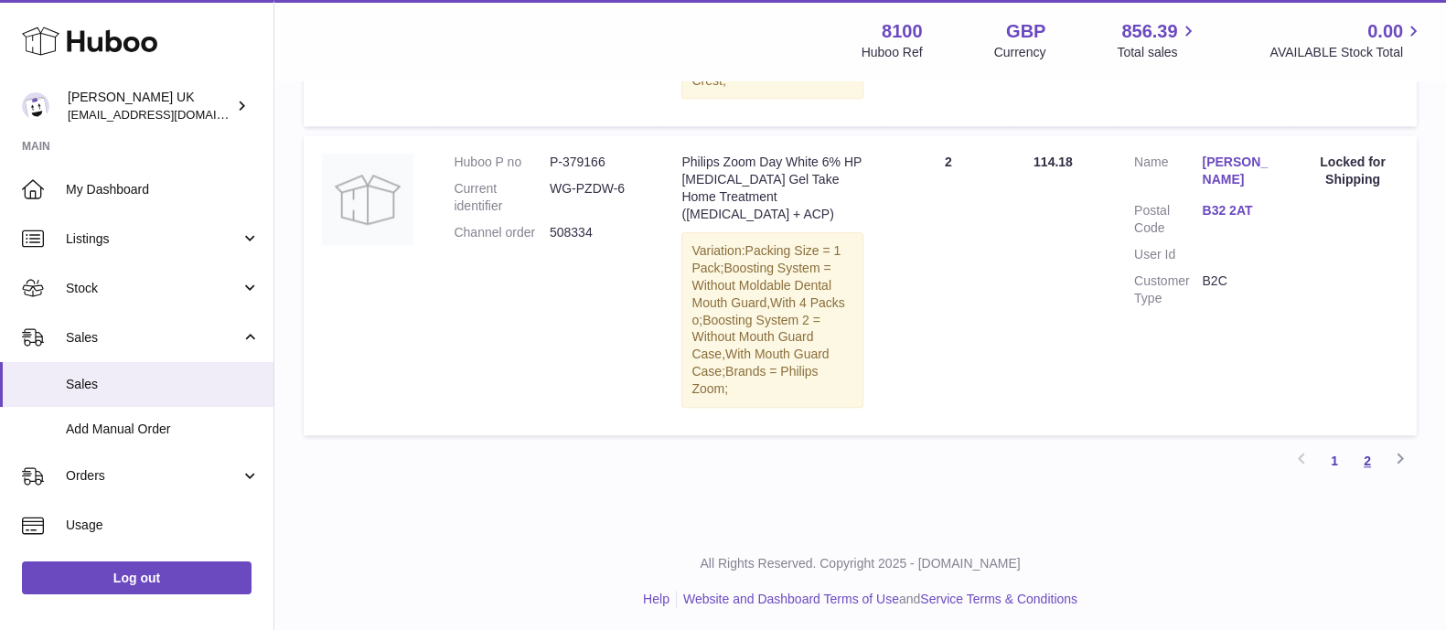
click at [1366, 458] on link "2" at bounding box center [1367, 460] width 33 height 33
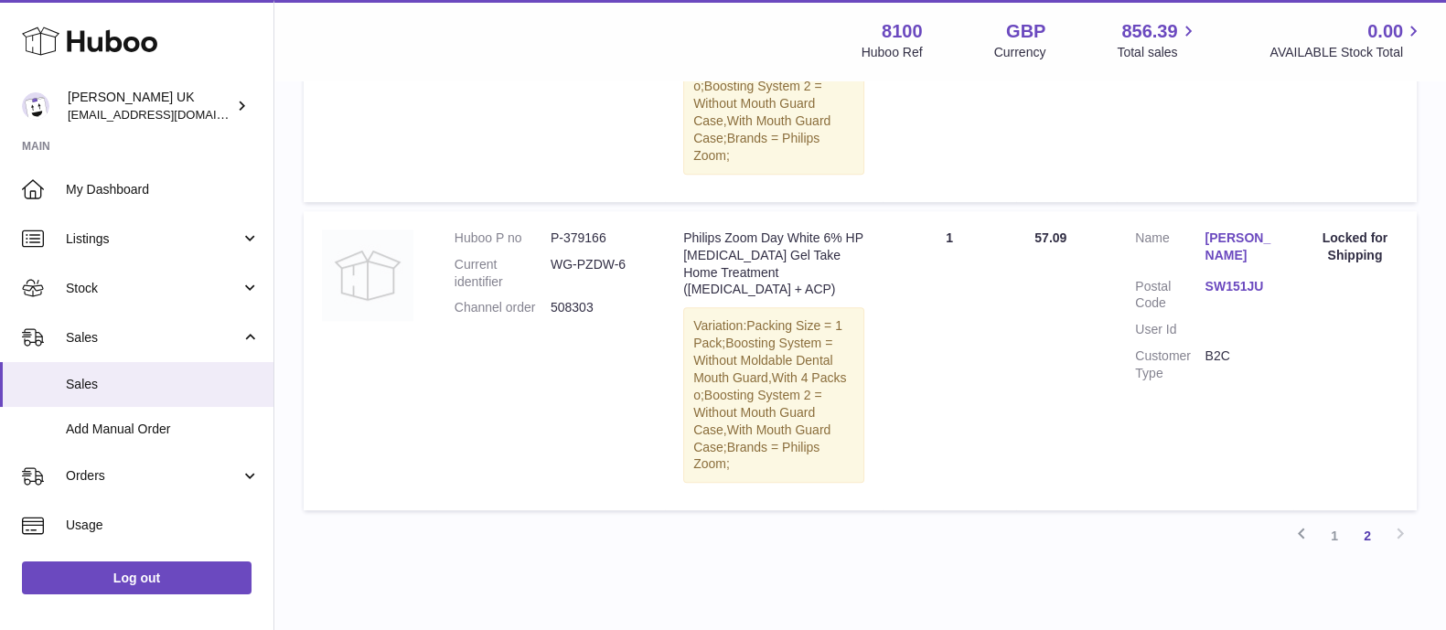
scroll to position [1038, 0]
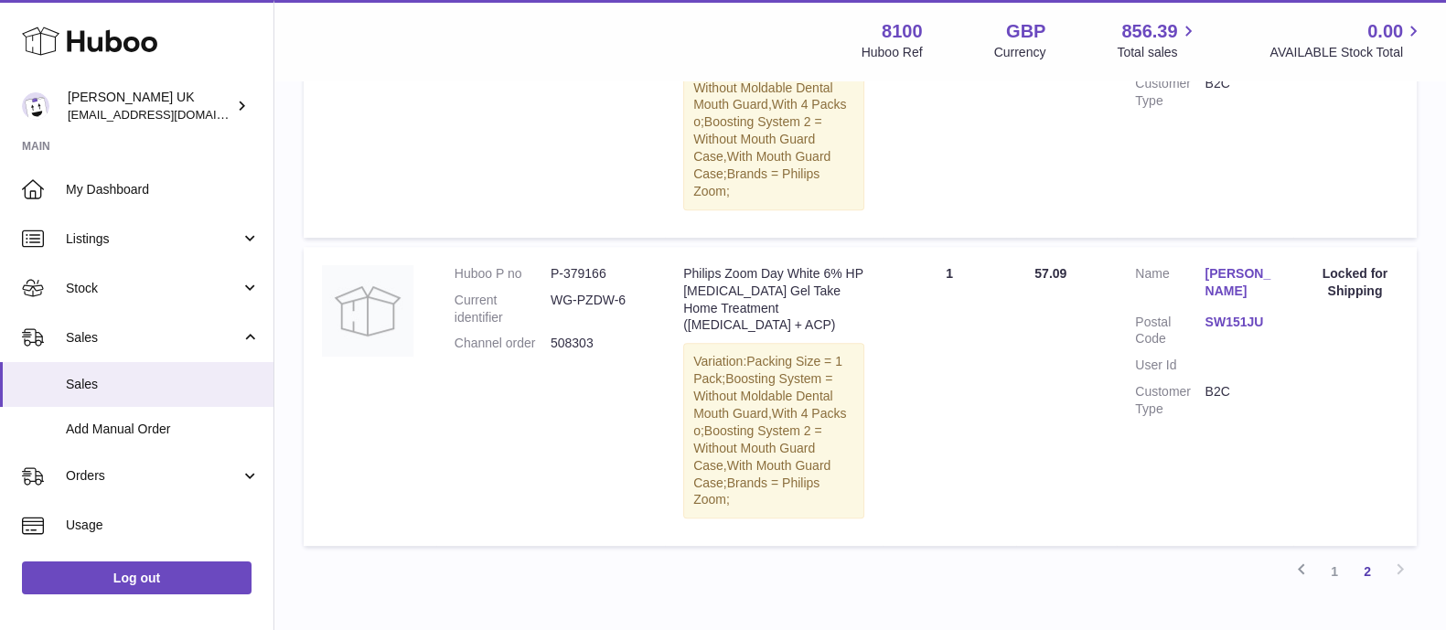
drag, startPoint x: 590, startPoint y: 346, endPoint x: 453, endPoint y: 352, distance: 137.3
click at [453, 352] on td "Huboo P no P-379166 Current identifier WG-PZDW-6 Channel order 508303" at bounding box center [550, 397] width 229 height 300
copy dl "Channel order 508303"
drag, startPoint x: 1357, startPoint y: 284, endPoint x: 1311, endPoint y: 268, distance: 48.3
click at [1311, 268] on div "Locked for Shipping" at bounding box center [1354, 282] width 87 height 35
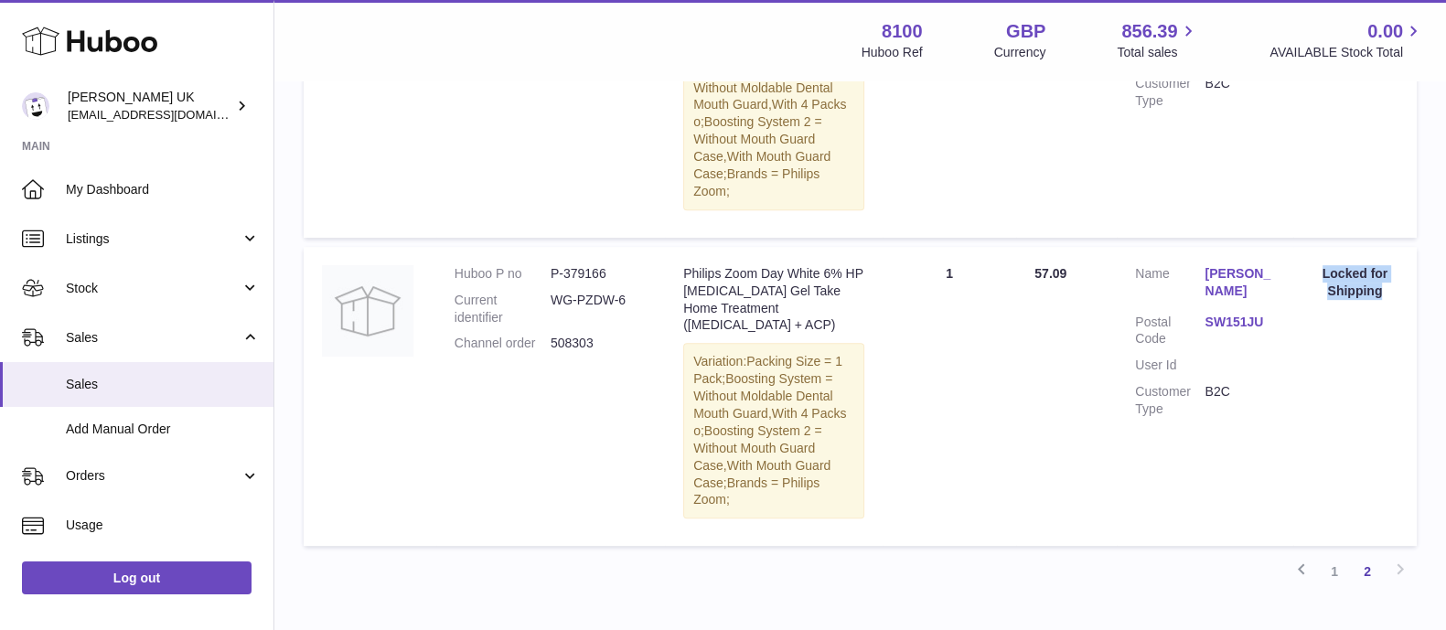
copy div "Locked for Shipping"
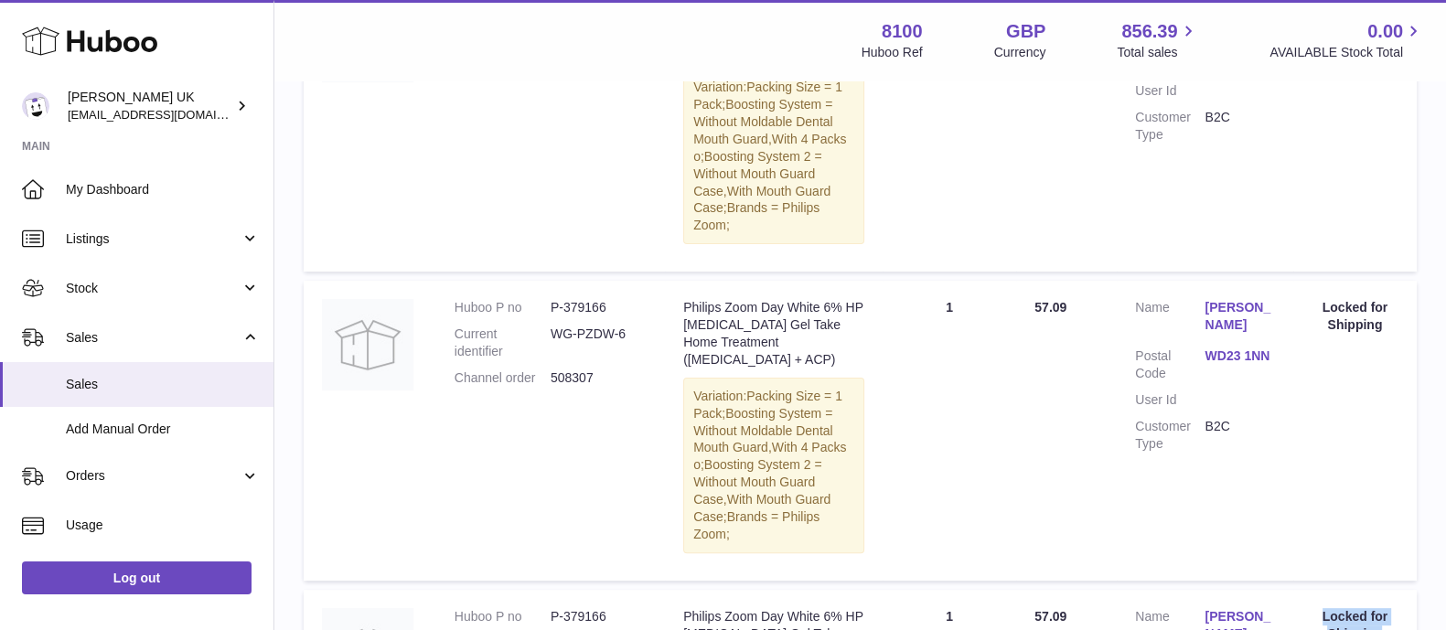
scroll to position [695, 0]
click at [570, 380] on dd "508307" at bounding box center [599, 377] width 96 height 17
copy dd "508307"
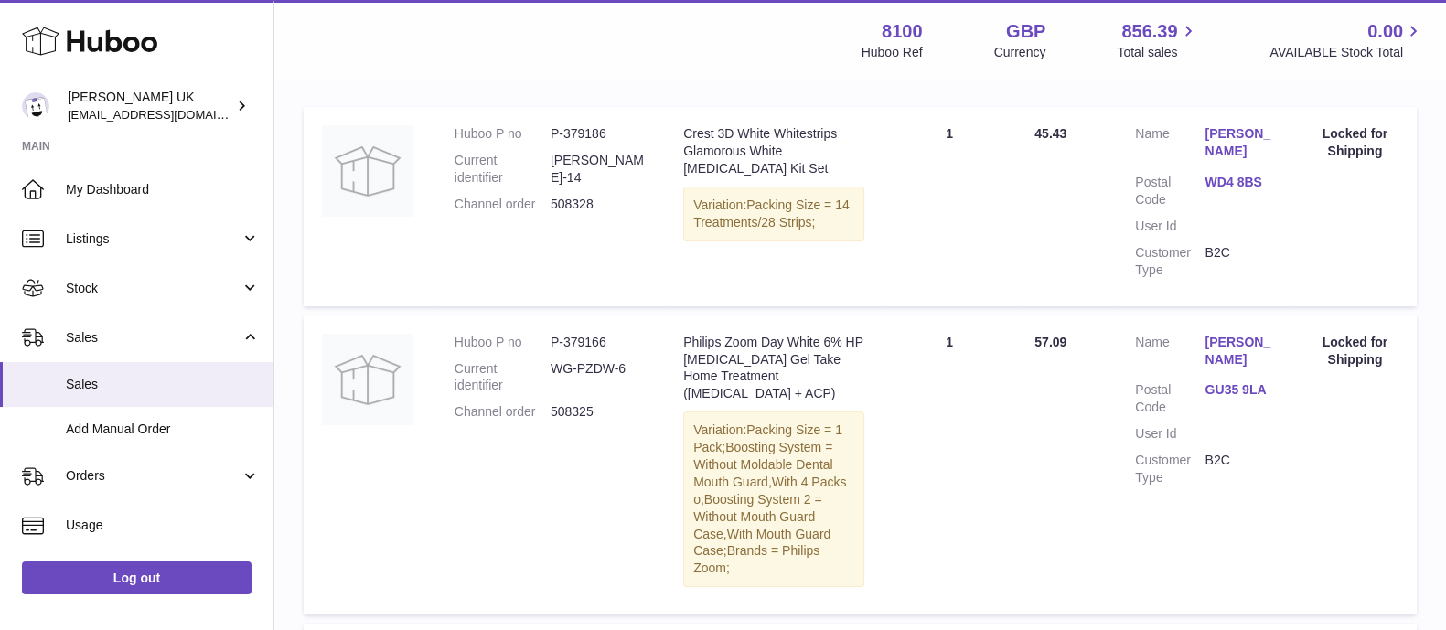
scroll to position [238, 0]
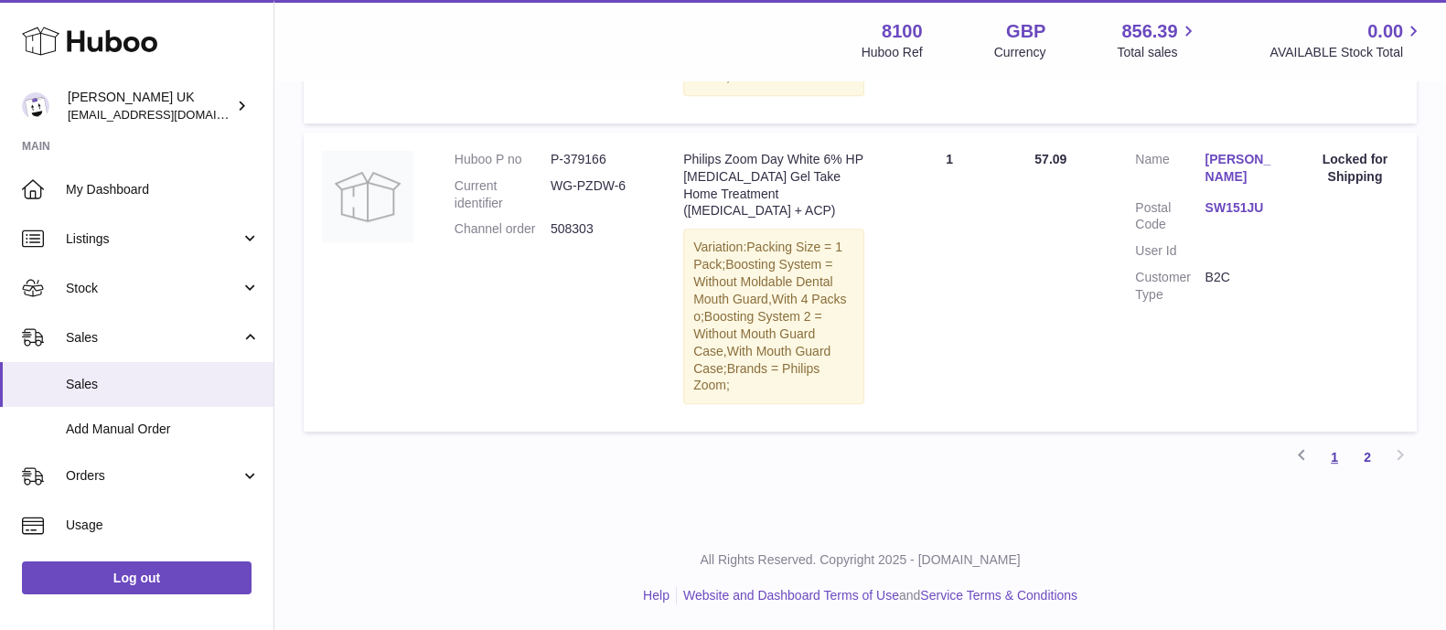
click at [1331, 464] on link "1" at bounding box center [1334, 457] width 33 height 33
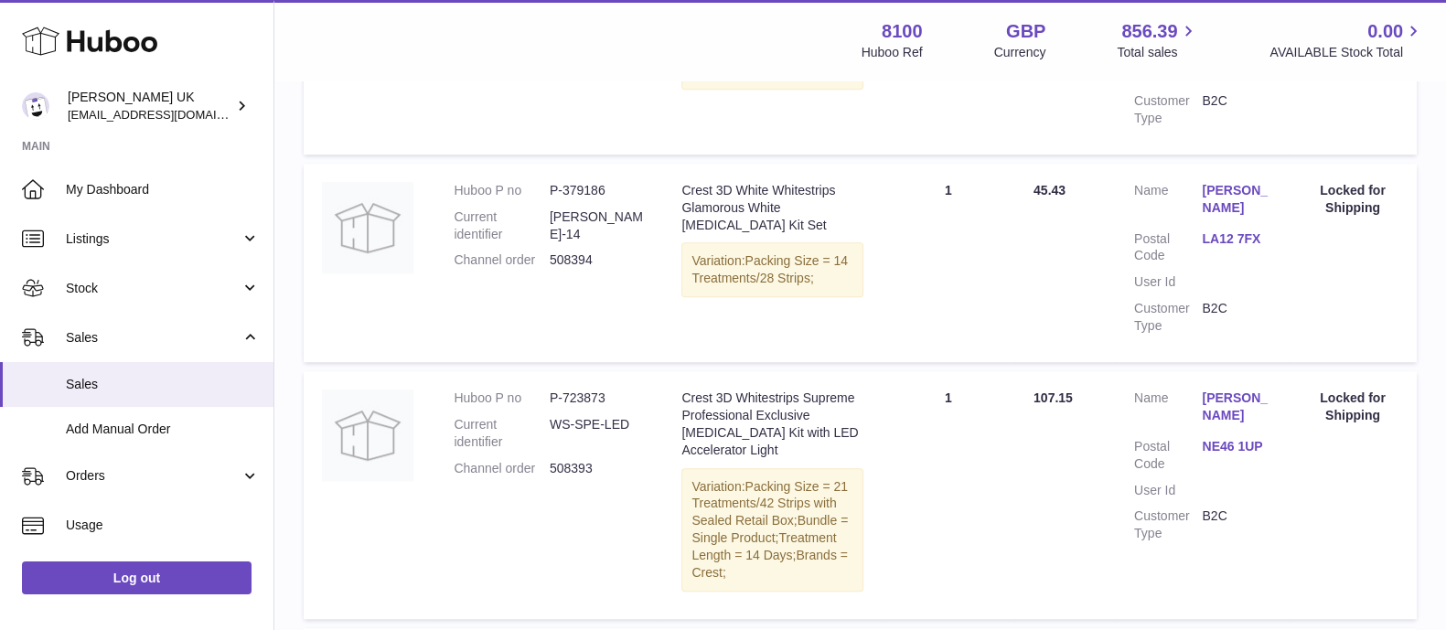
scroll to position [1682, 0]
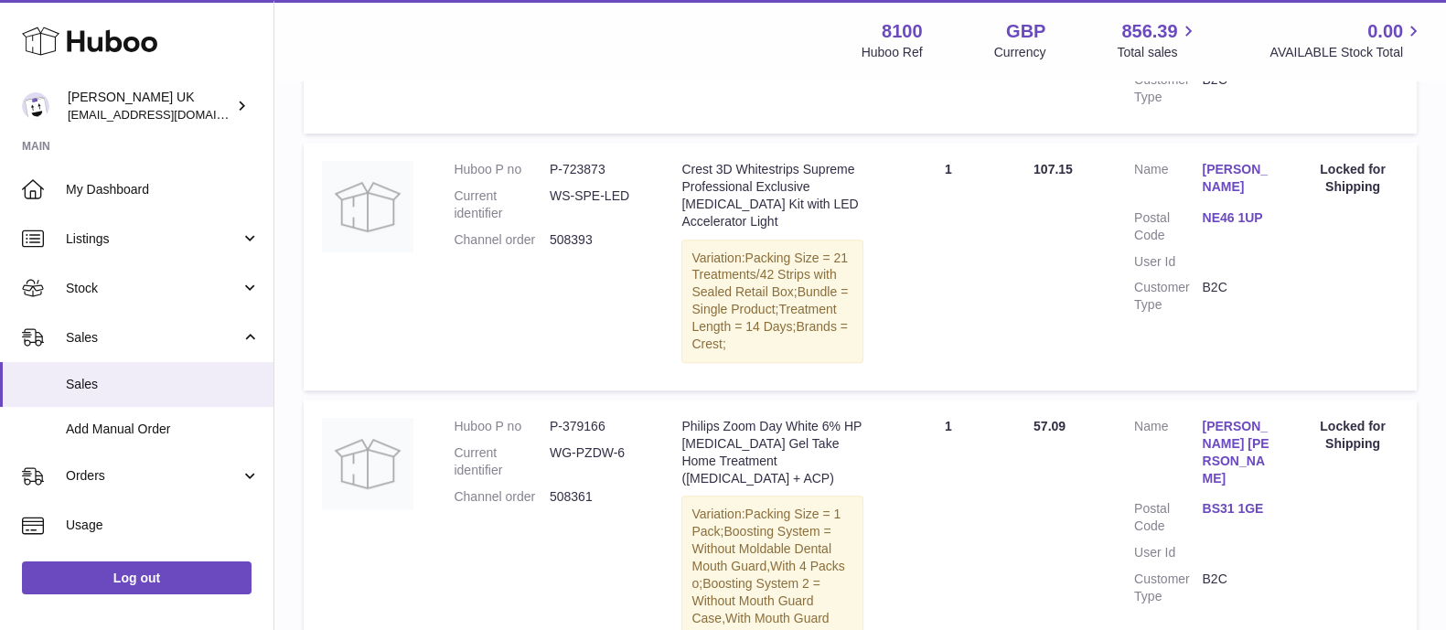
click at [572, 231] on dd "508393" at bounding box center [597, 239] width 95 height 17
copy dd "508393"
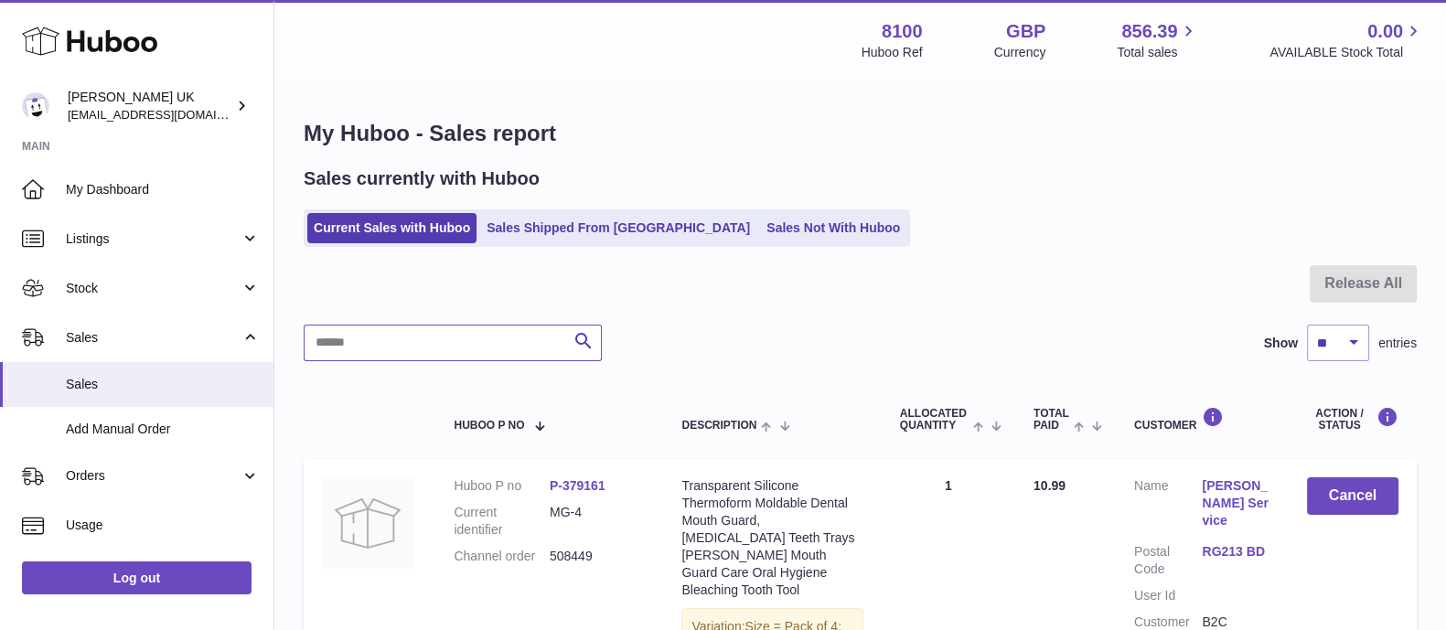
click at [459, 325] on input "text" at bounding box center [453, 343] width 298 height 37
paste input "******"
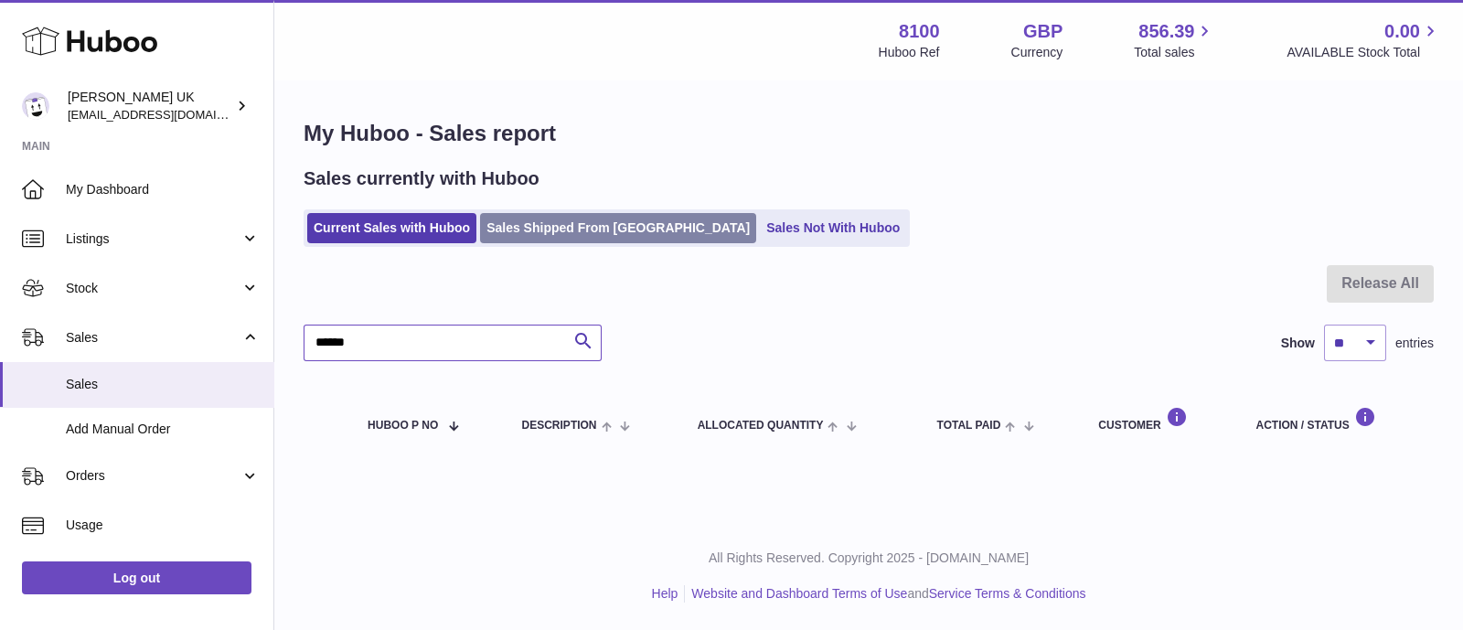
type input "******"
click at [513, 224] on link "Sales Shipped From [GEOGRAPHIC_DATA]" at bounding box center [618, 228] width 276 height 30
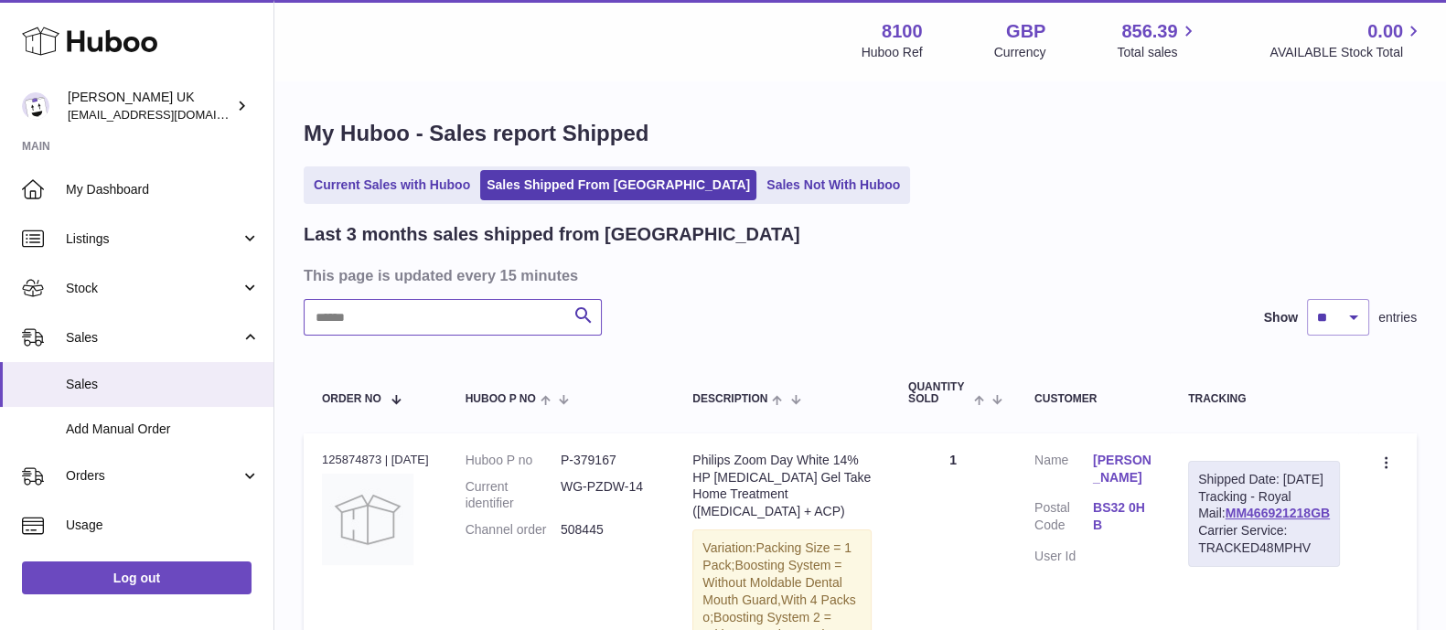
click at [433, 310] on input "text" at bounding box center [453, 317] width 298 height 37
paste input "******"
type input "******"
drag, startPoint x: 1335, startPoint y: 545, endPoint x: 1211, endPoint y: 548, distance: 124.4
click at [1211, 548] on div "Shipped Date: [DATE] Tracking - Royal Mail: MM466921028GB Carrier Service: TRAC…" at bounding box center [1264, 514] width 152 height 106
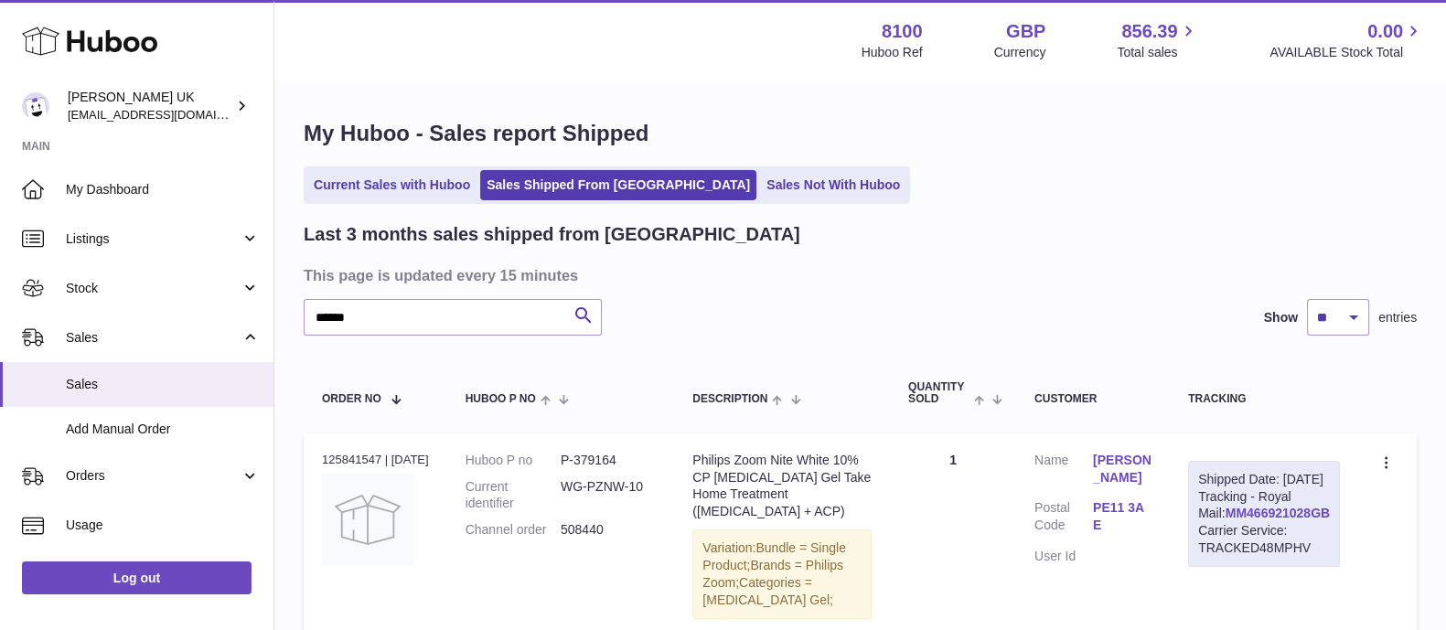
copy link "MM466921028GB"
click at [1258, 520] on link "MM466921028GB" at bounding box center [1277, 513] width 104 height 15
drag, startPoint x: 1272, startPoint y: 551, endPoint x: 1258, endPoint y: 530, distance: 25.6
click at [1270, 520] on link "MM466921028GB" at bounding box center [1277, 513] width 104 height 15
click at [1271, 520] on link "MM466921028GB" at bounding box center [1277, 513] width 104 height 15
